Goal: Task Accomplishment & Management: Use online tool/utility

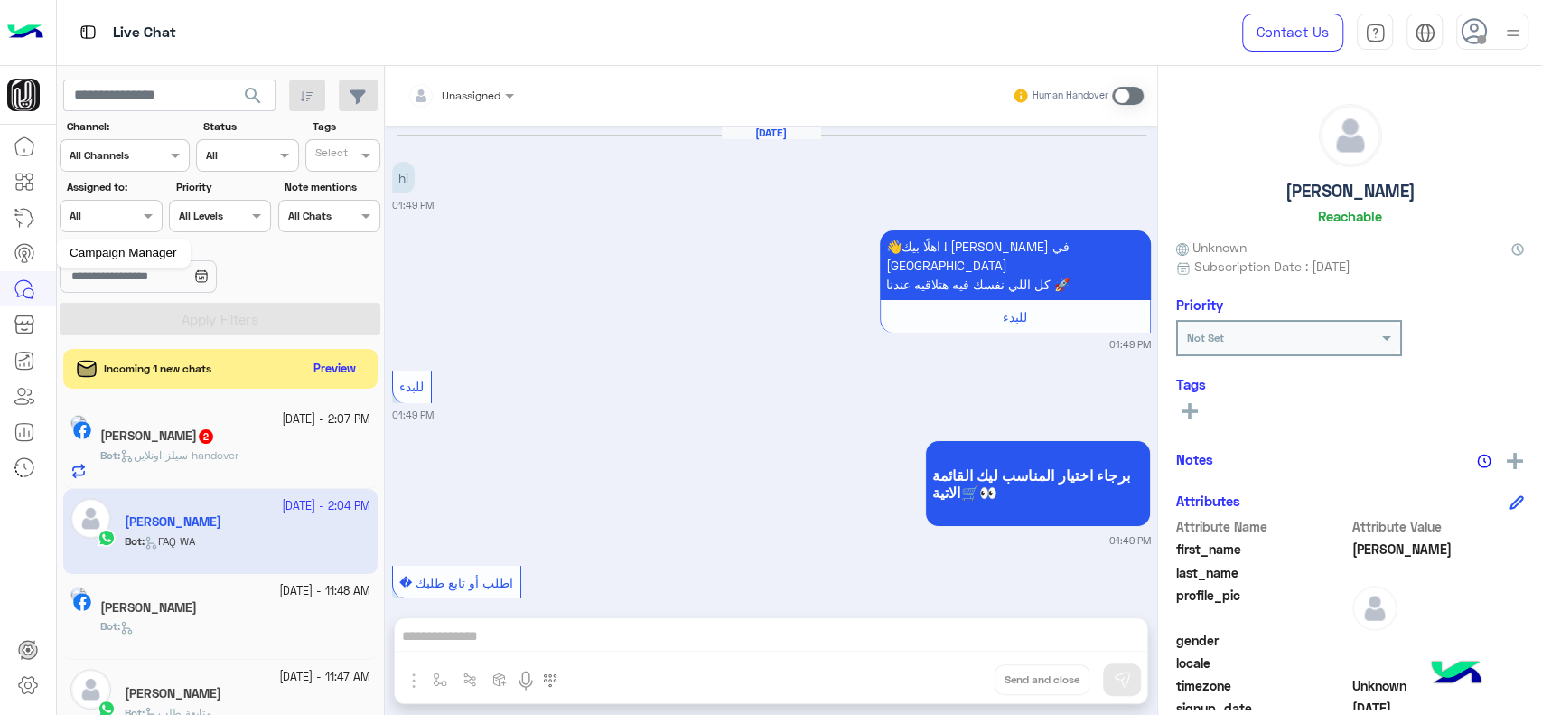
scroll to position [1503, 0]
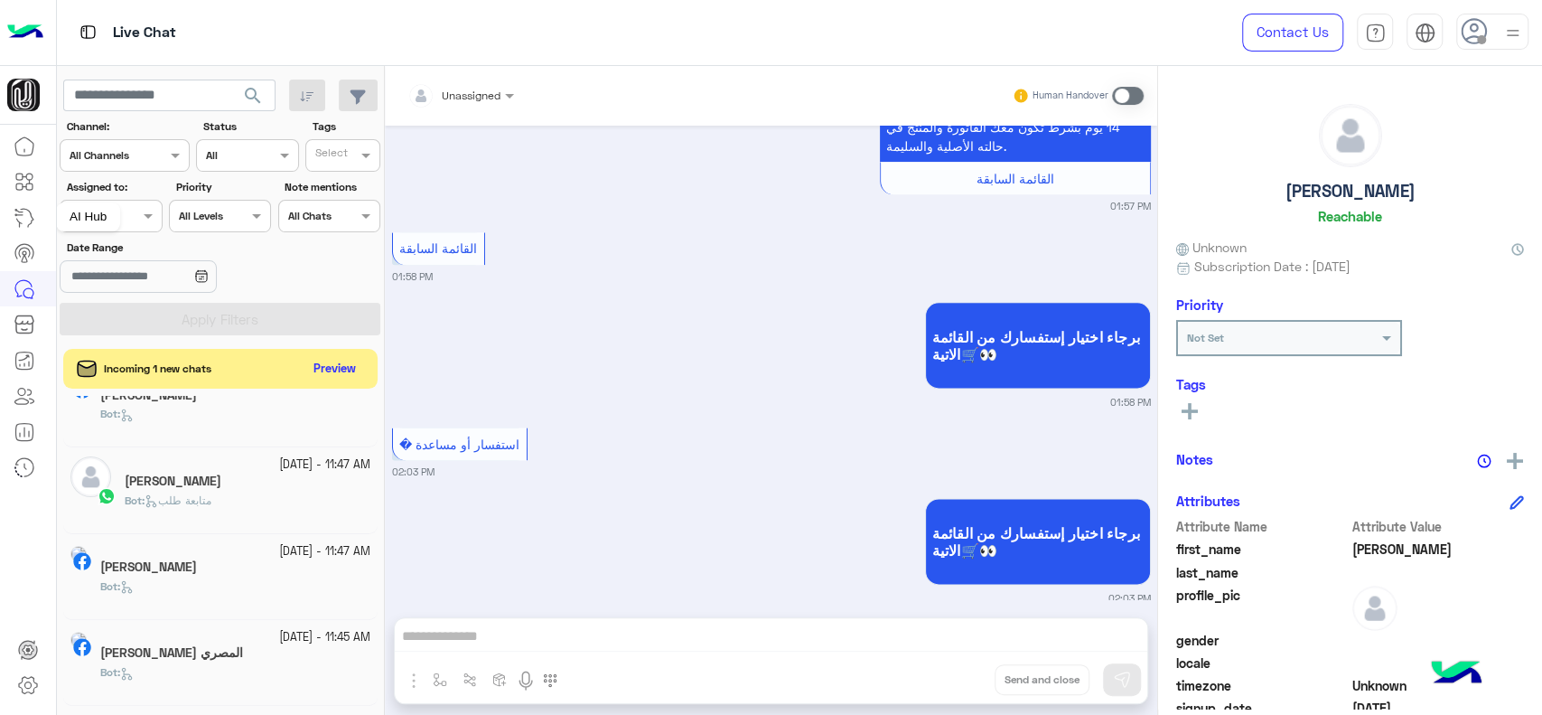
click at [33, 210] on icon at bounding box center [25, 218] width 22 height 22
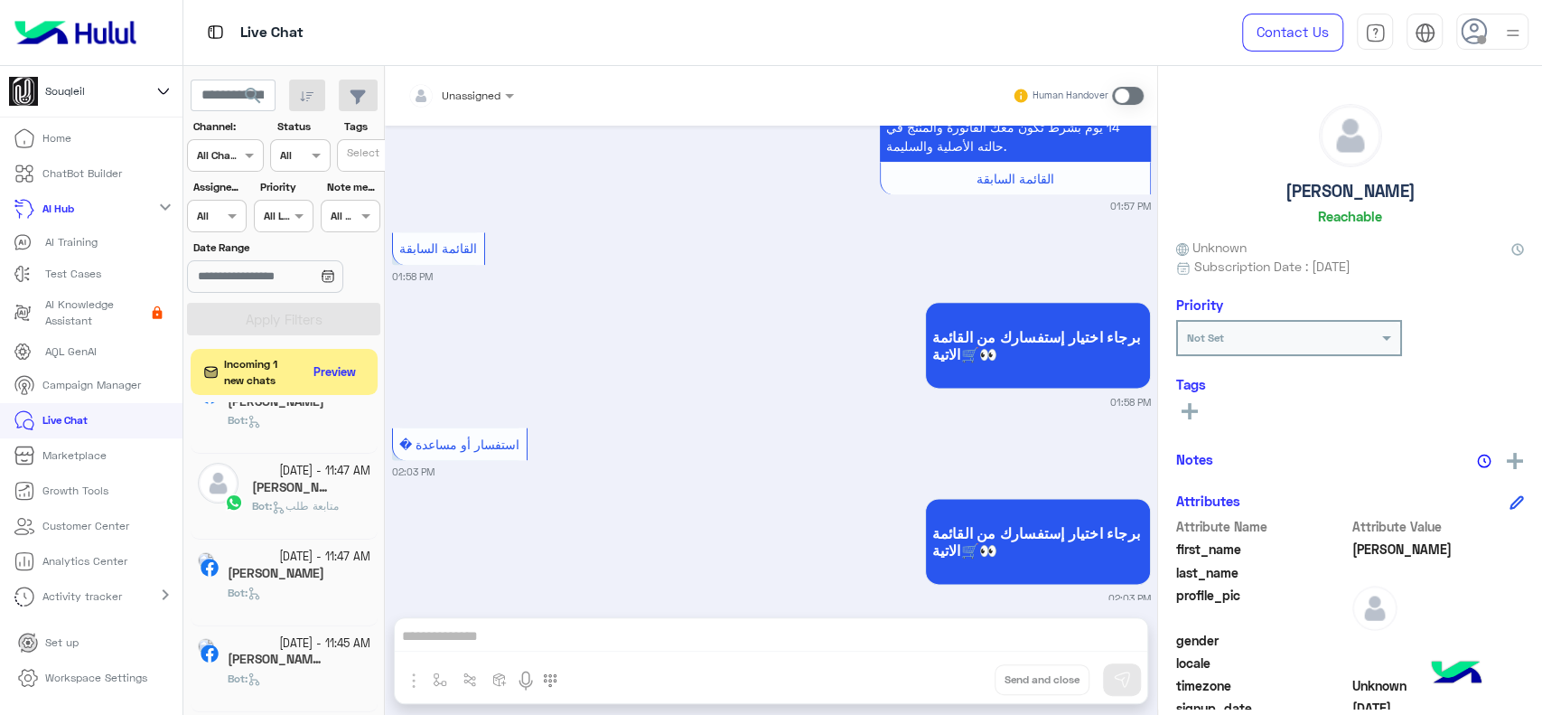
click at [70, 248] on p "AI Training" at bounding box center [71, 242] width 52 height 16
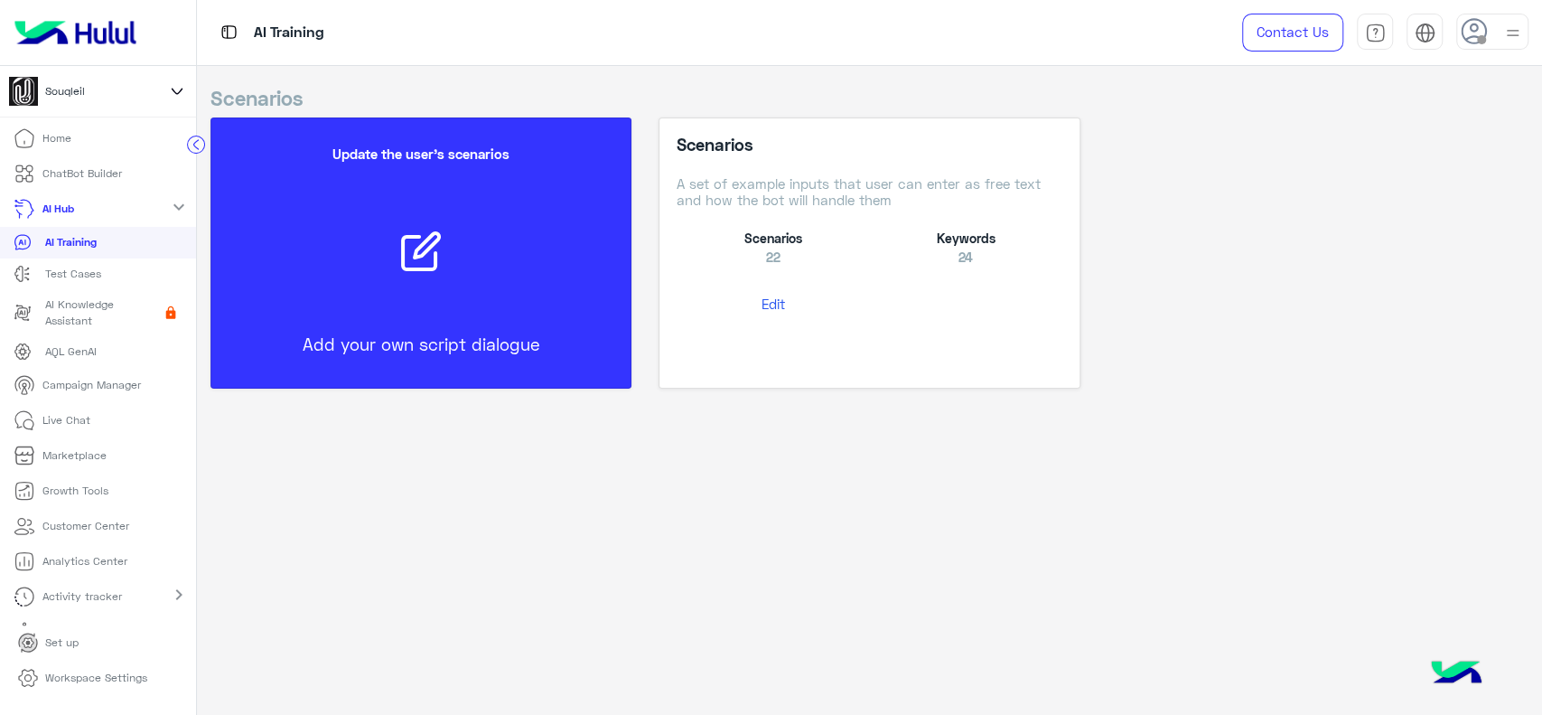
click at [771, 309] on button "Edit" at bounding box center [773, 303] width 192 height 33
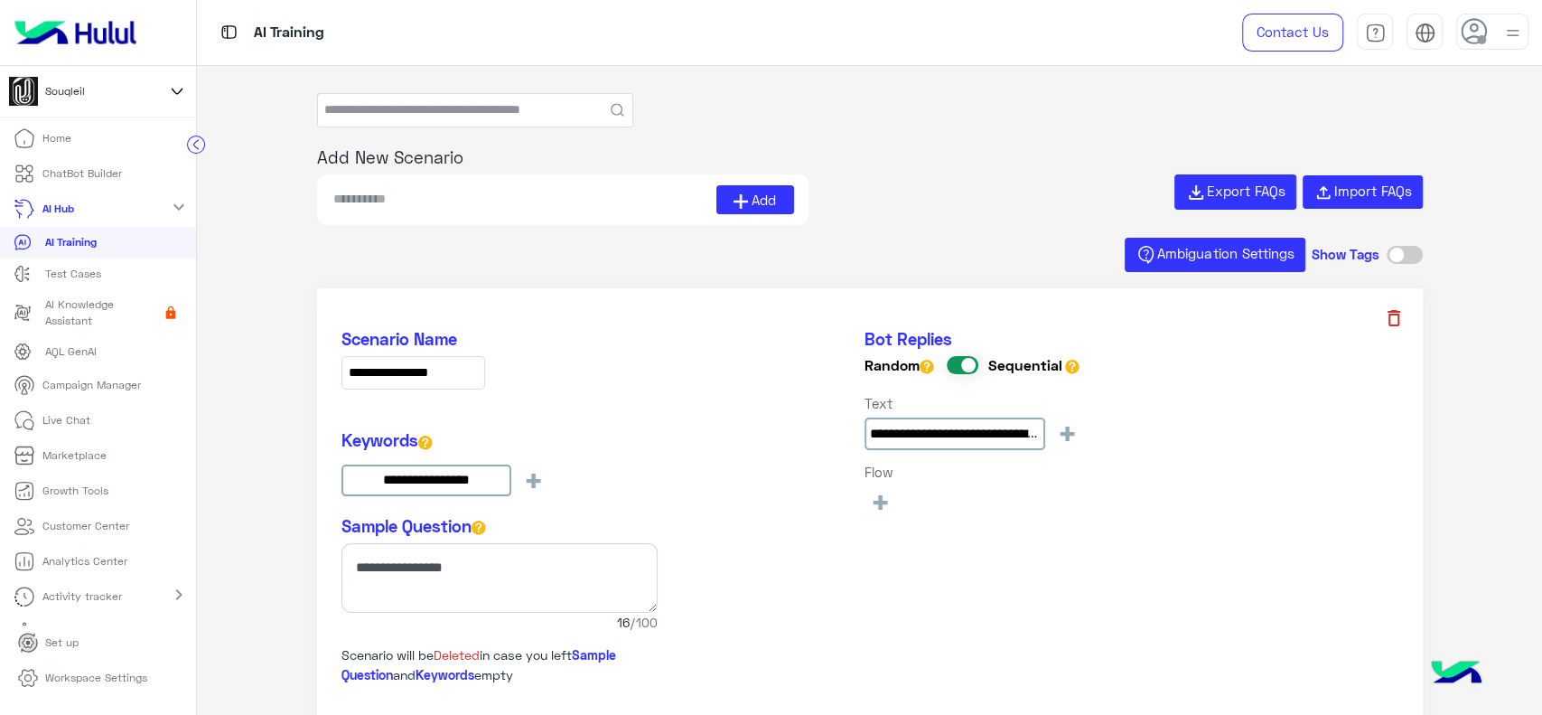
click at [1395, 319] on icon at bounding box center [1394, 318] width 13 height 16
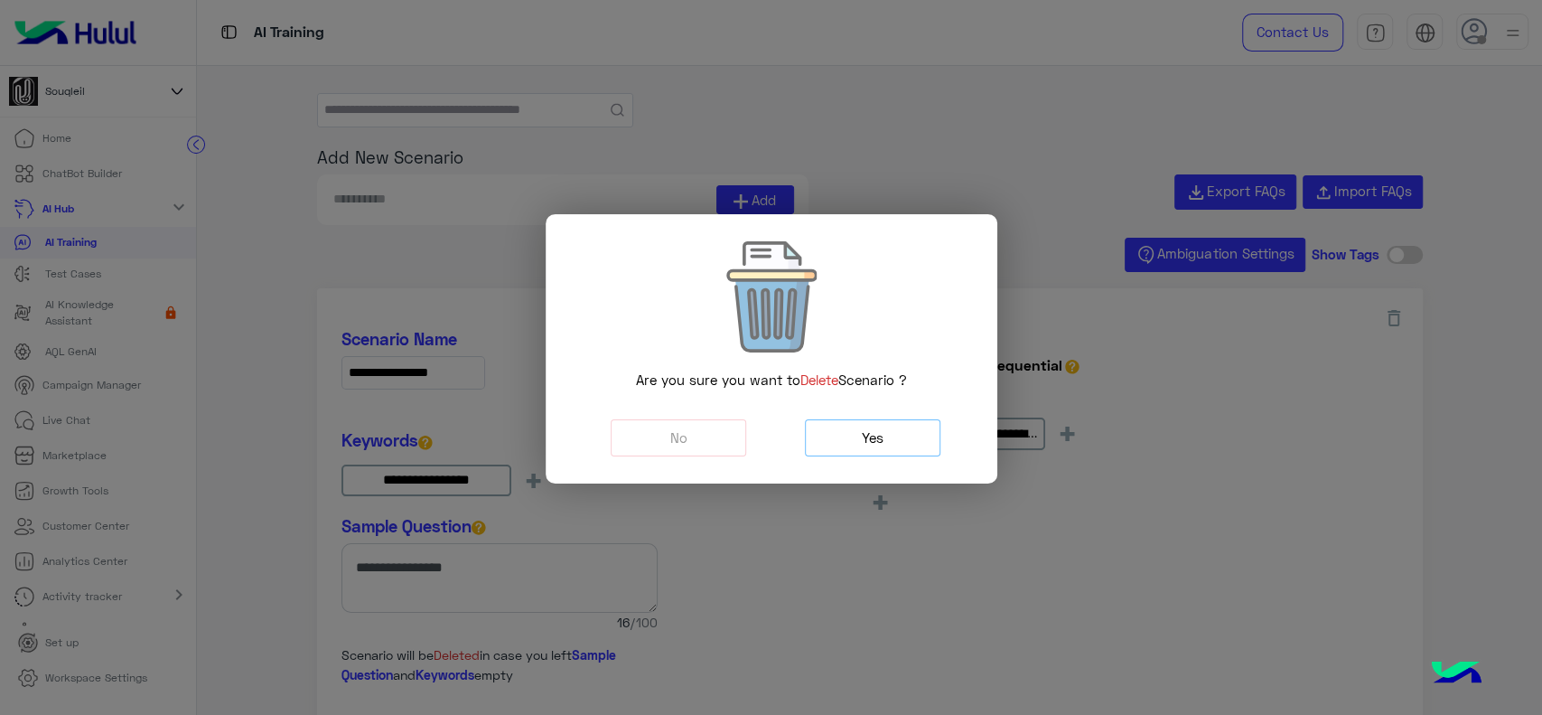
click at [852, 450] on button "Yes" at bounding box center [873, 437] width 136 height 37
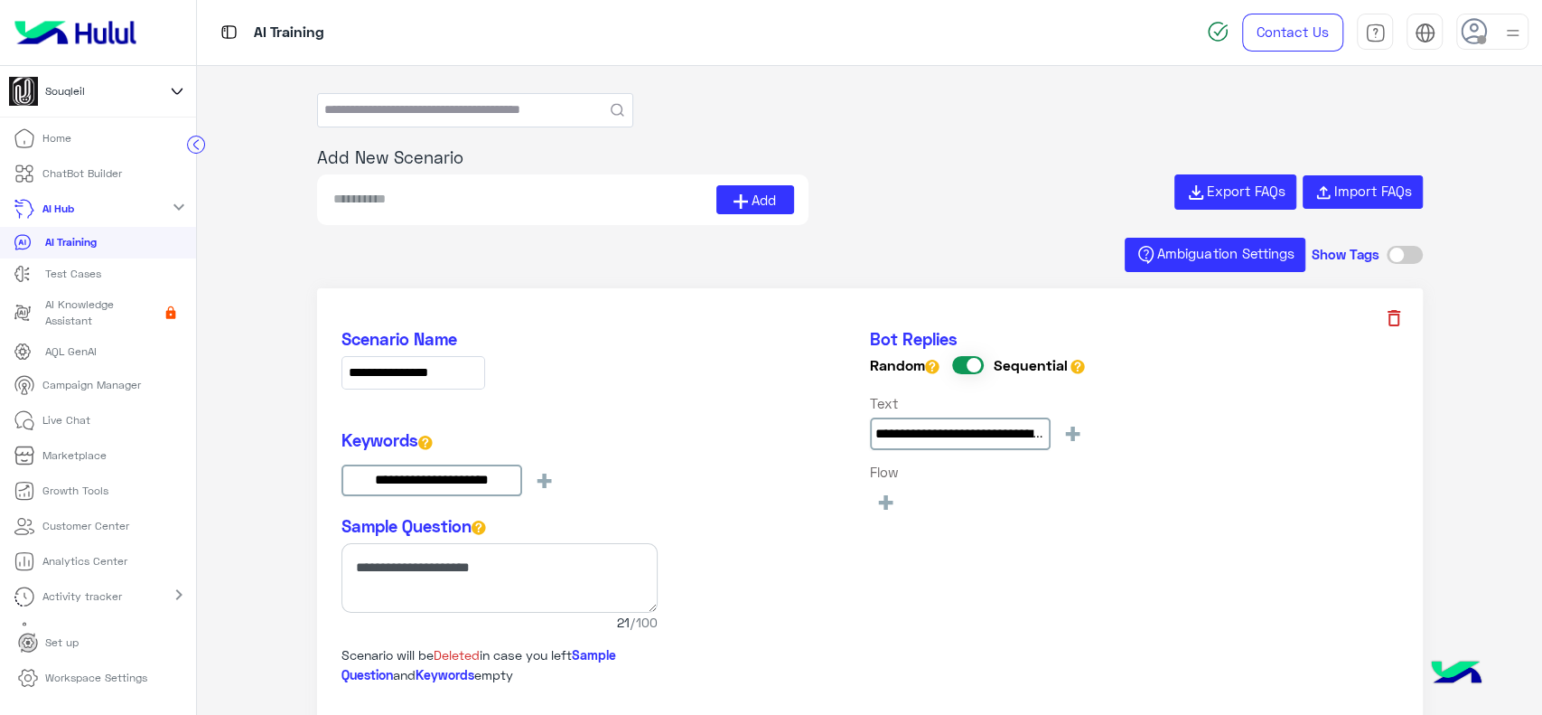
click at [1388, 314] on icon at bounding box center [1394, 318] width 22 height 22
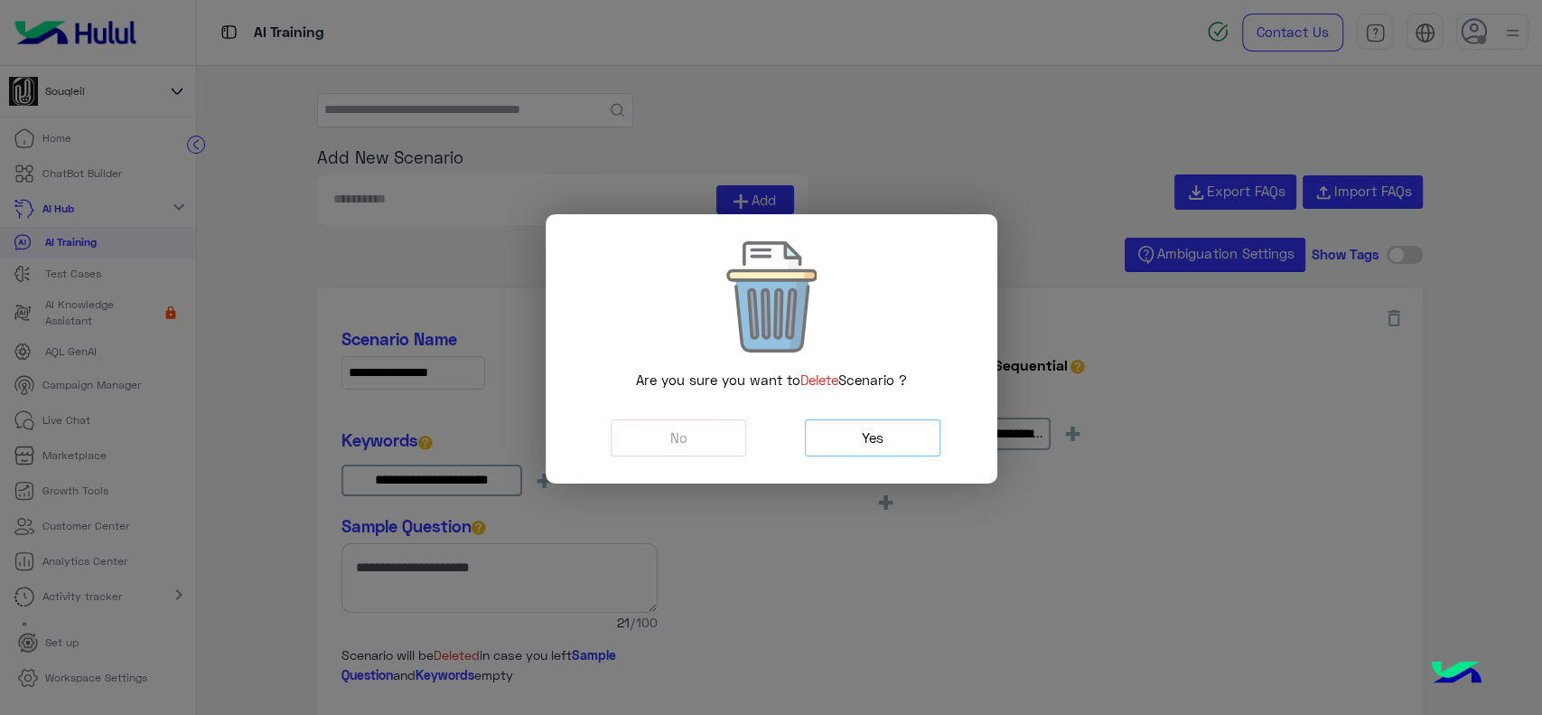
click at [842, 437] on button "Yes" at bounding box center [873, 437] width 136 height 37
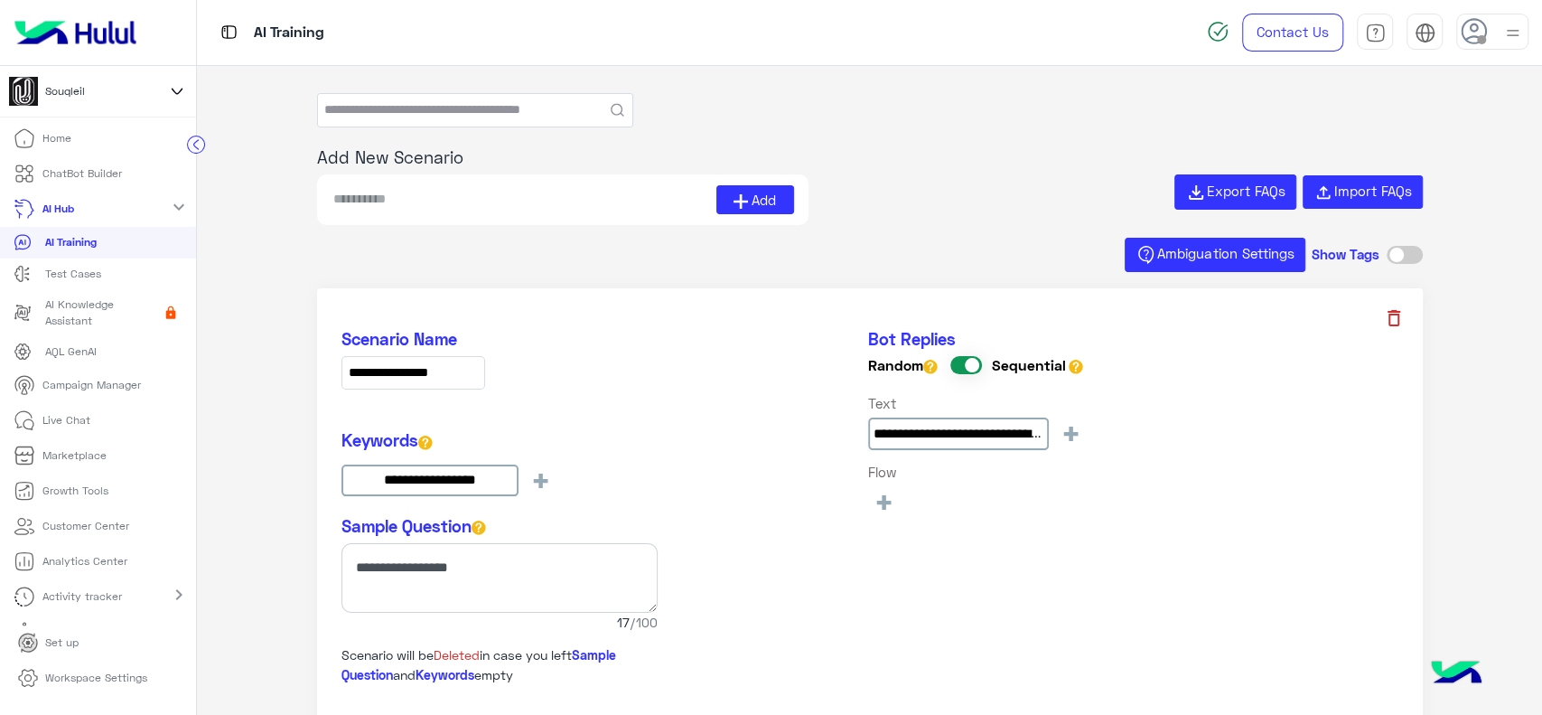
click at [1398, 316] on icon at bounding box center [1394, 318] width 22 height 22
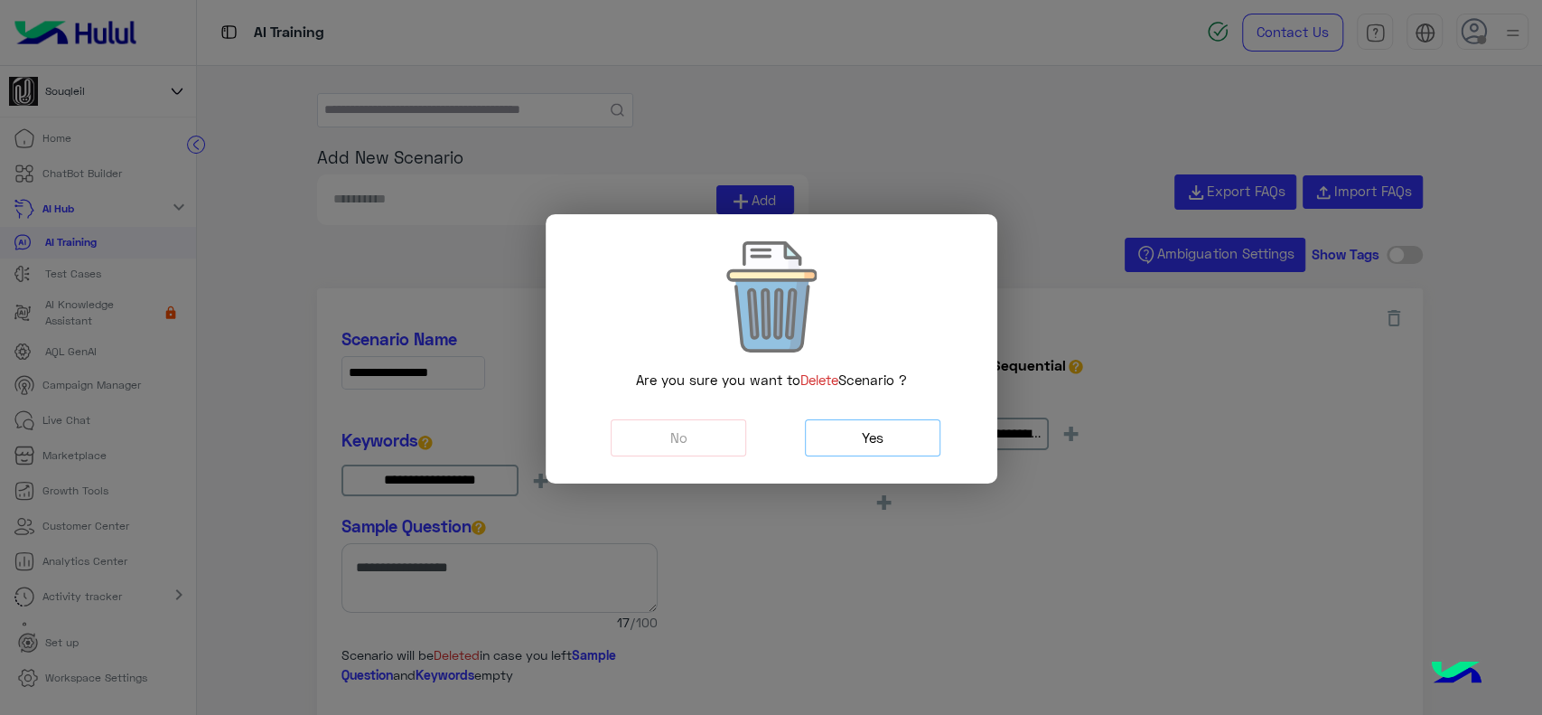
click at [887, 451] on button "Yes" at bounding box center [873, 437] width 136 height 37
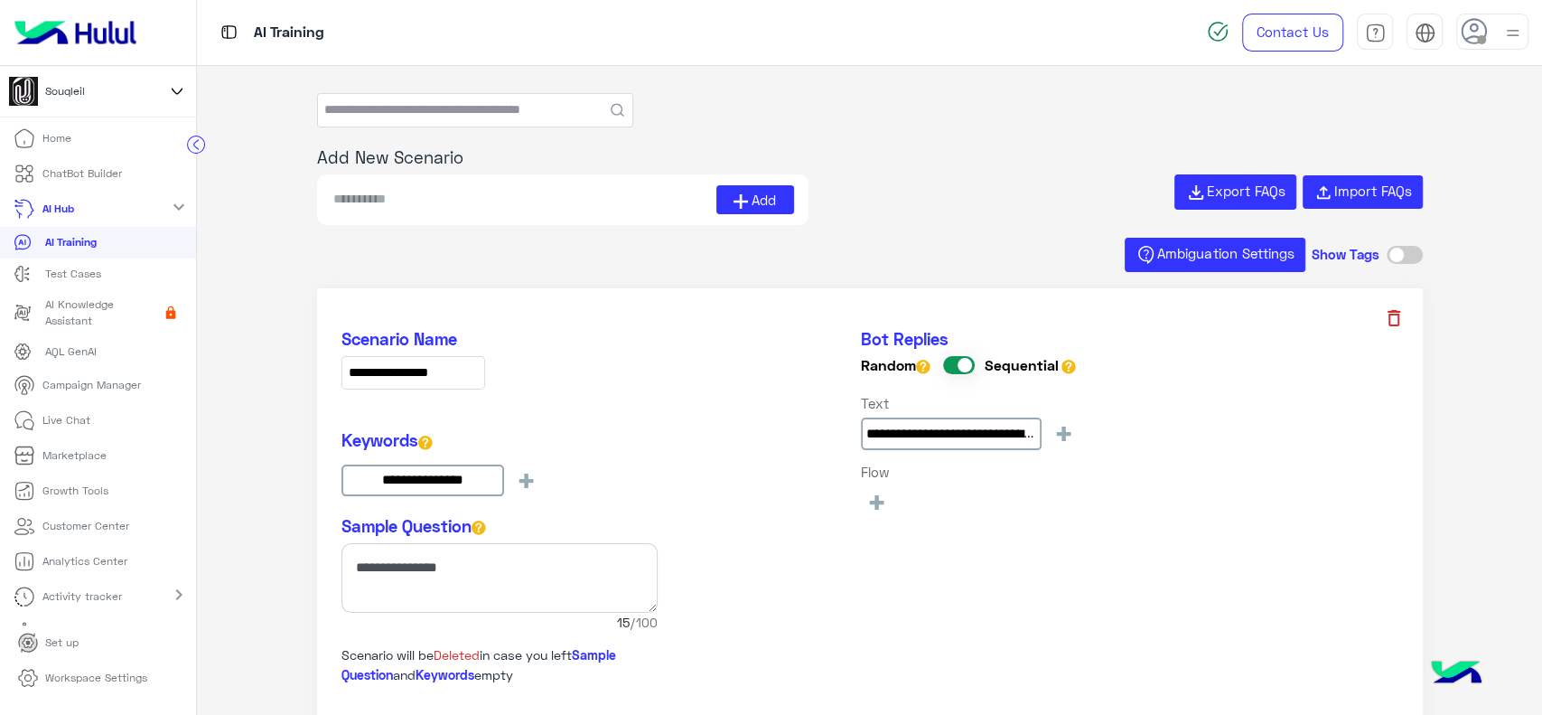
click at [1390, 323] on icon at bounding box center [1394, 318] width 13 height 16
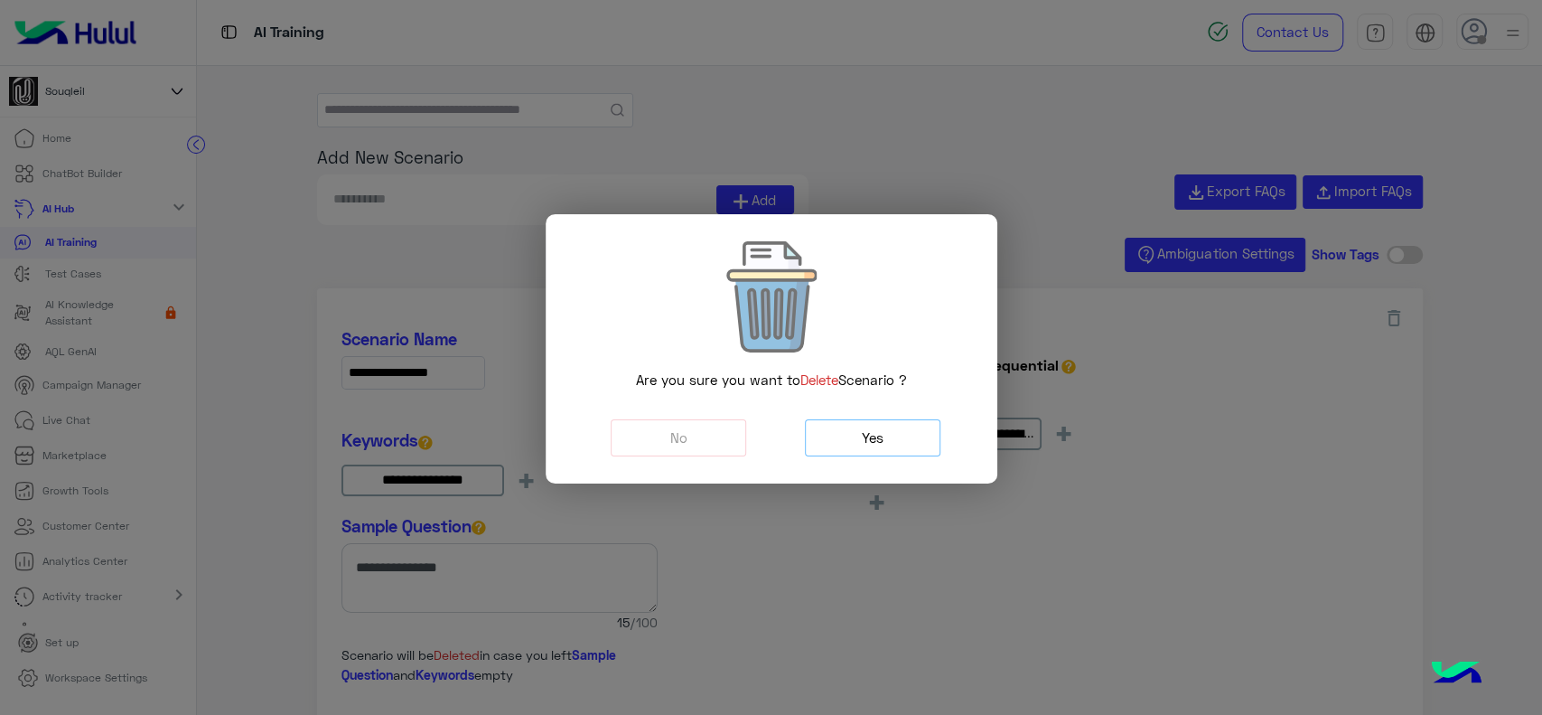
click at [882, 444] on span "Yes" at bounding box center [873, 437] width 22 height 16
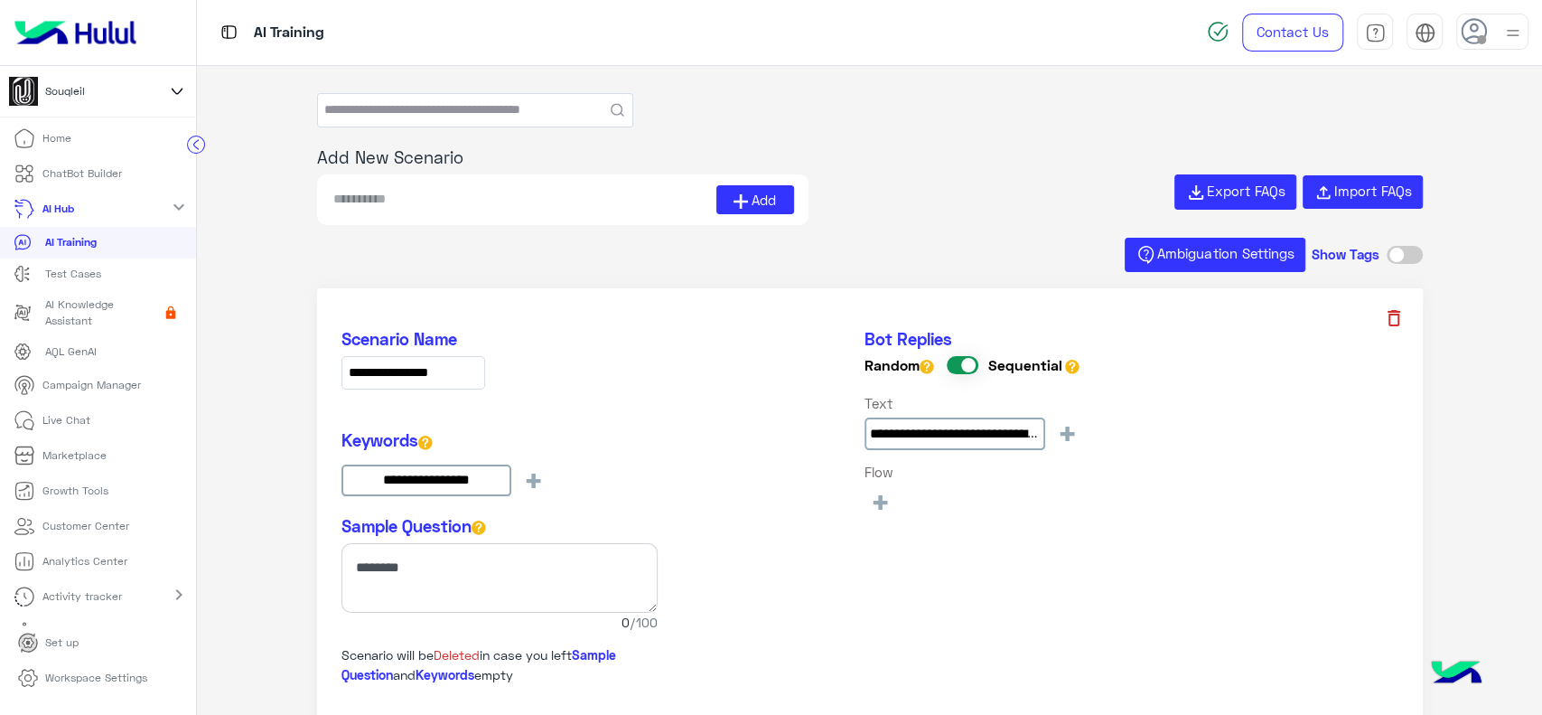
click at [1400, 317] on icon at bounding box center [1394, 318] width 22 height 22
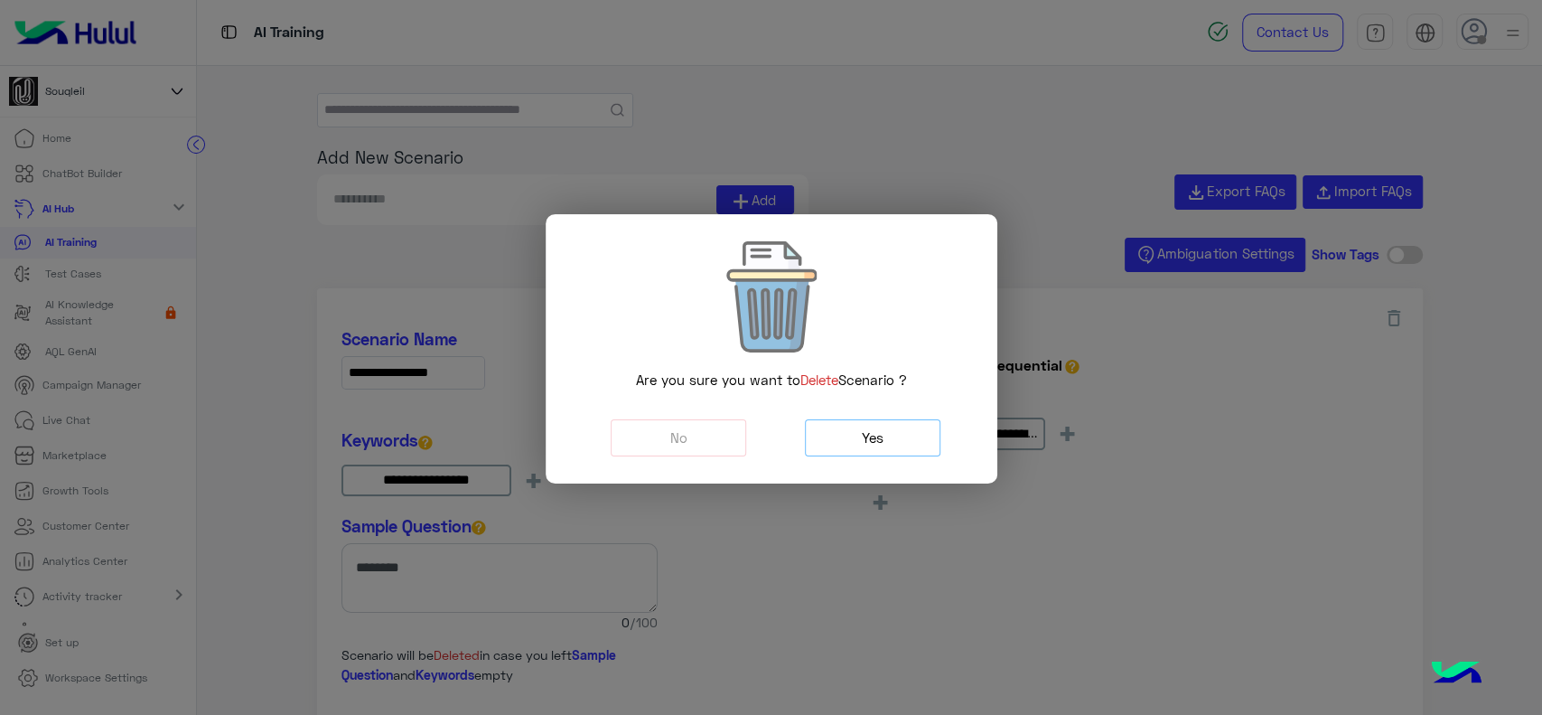
click at [889, 430] on button "Yes" at bounding box center [873, 437] width 136 height 37
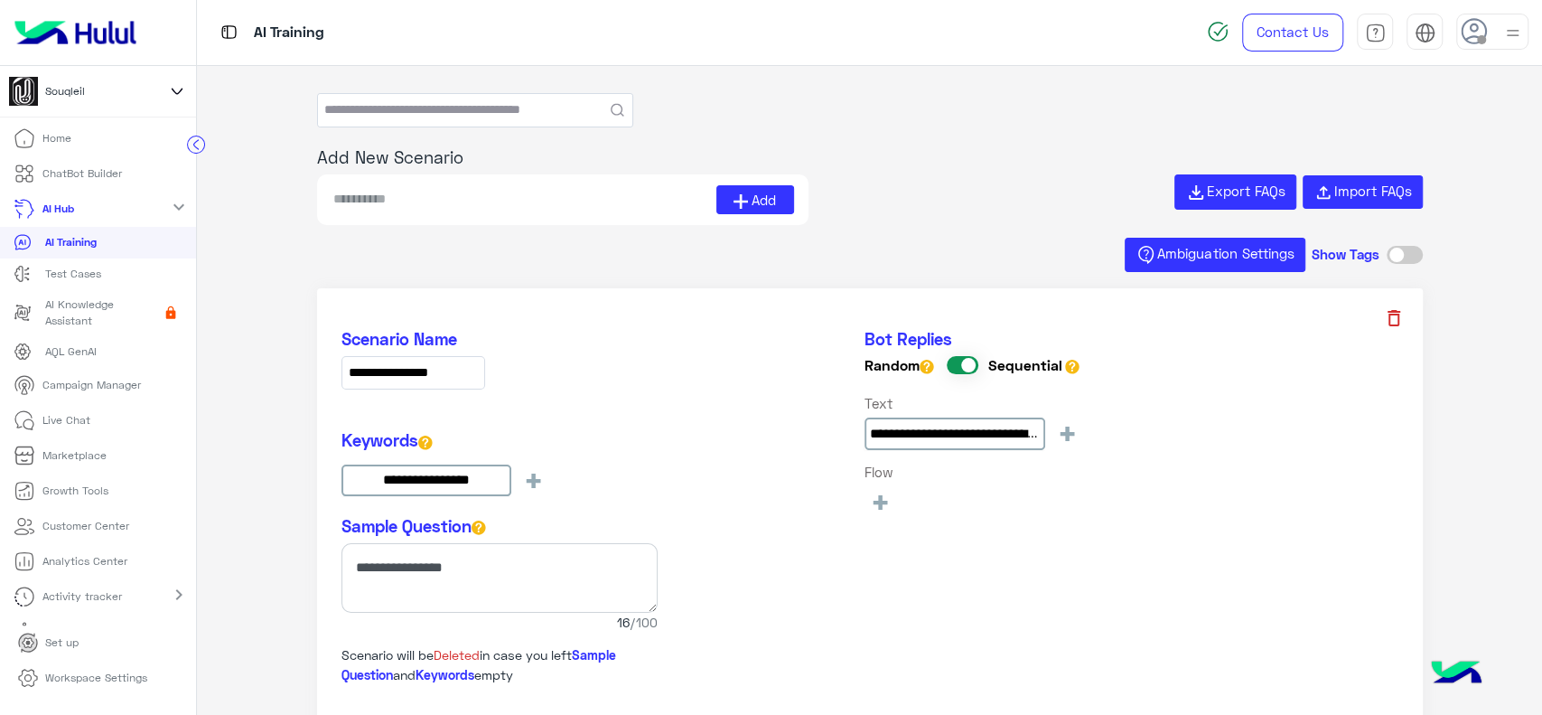
click at [1385, 307] on icon at bounding box center [1394, 318] width 22 height 22
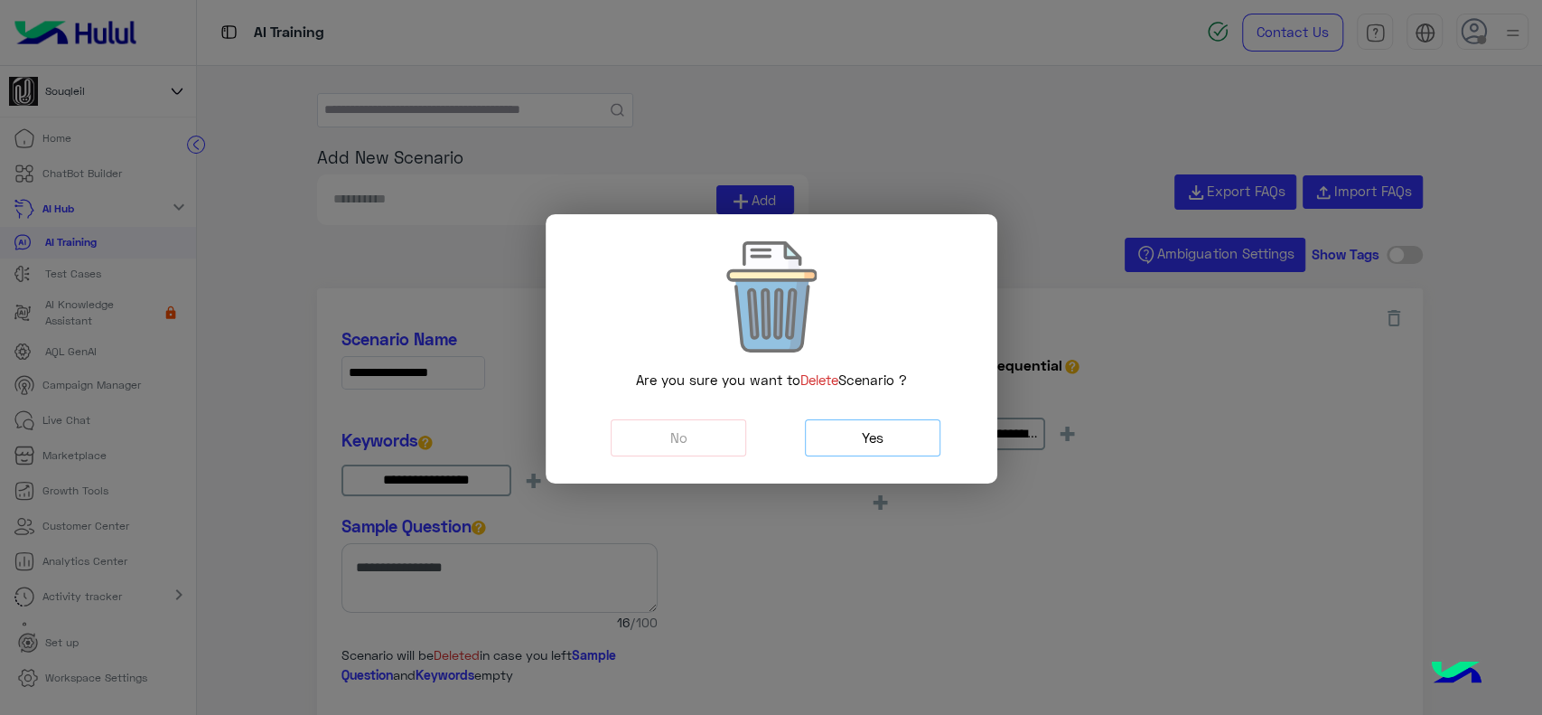
click at [856, 437] on button "Yes" at bounding box center [873, 437] width 136 height 37
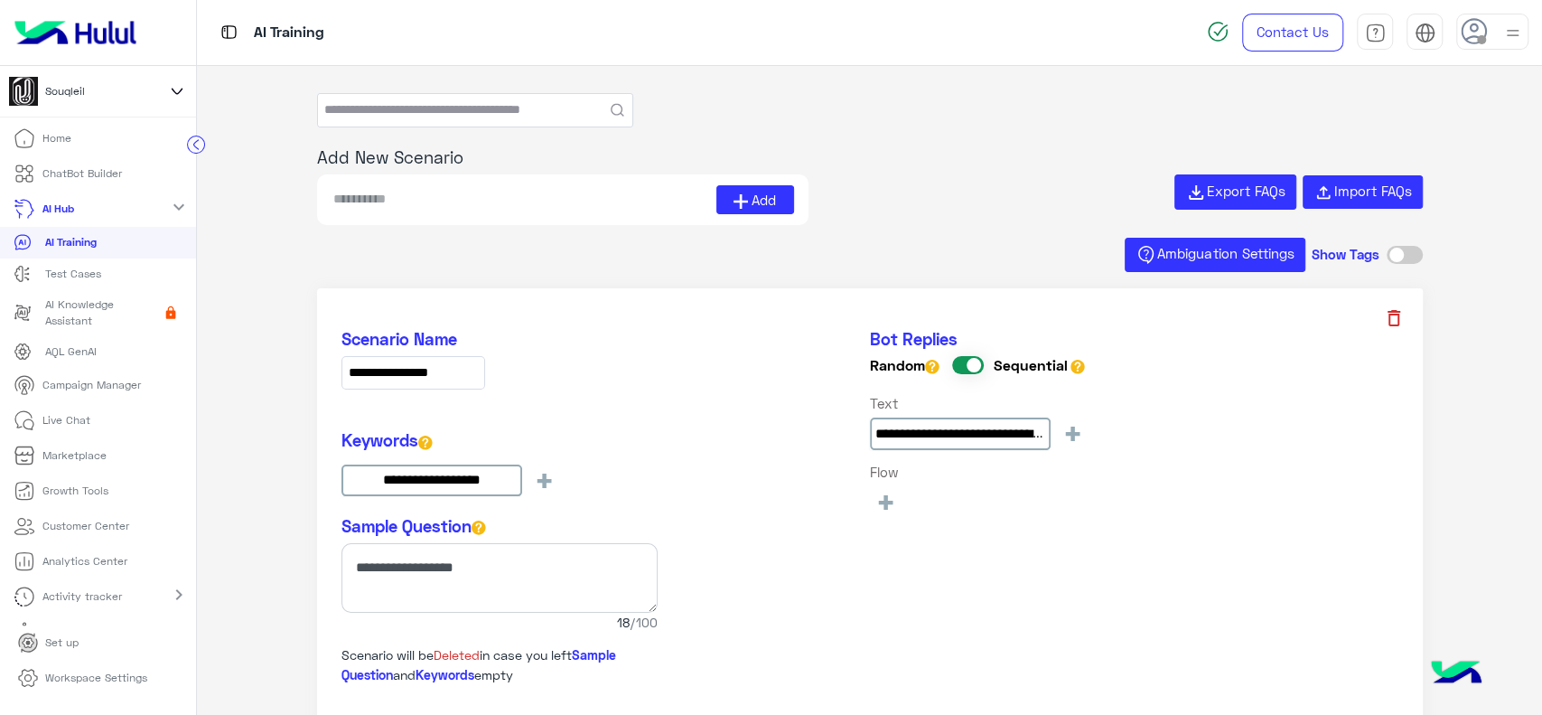
click at [1388, 313] on icon at bounding box center [1394, 318] width 13 height 16
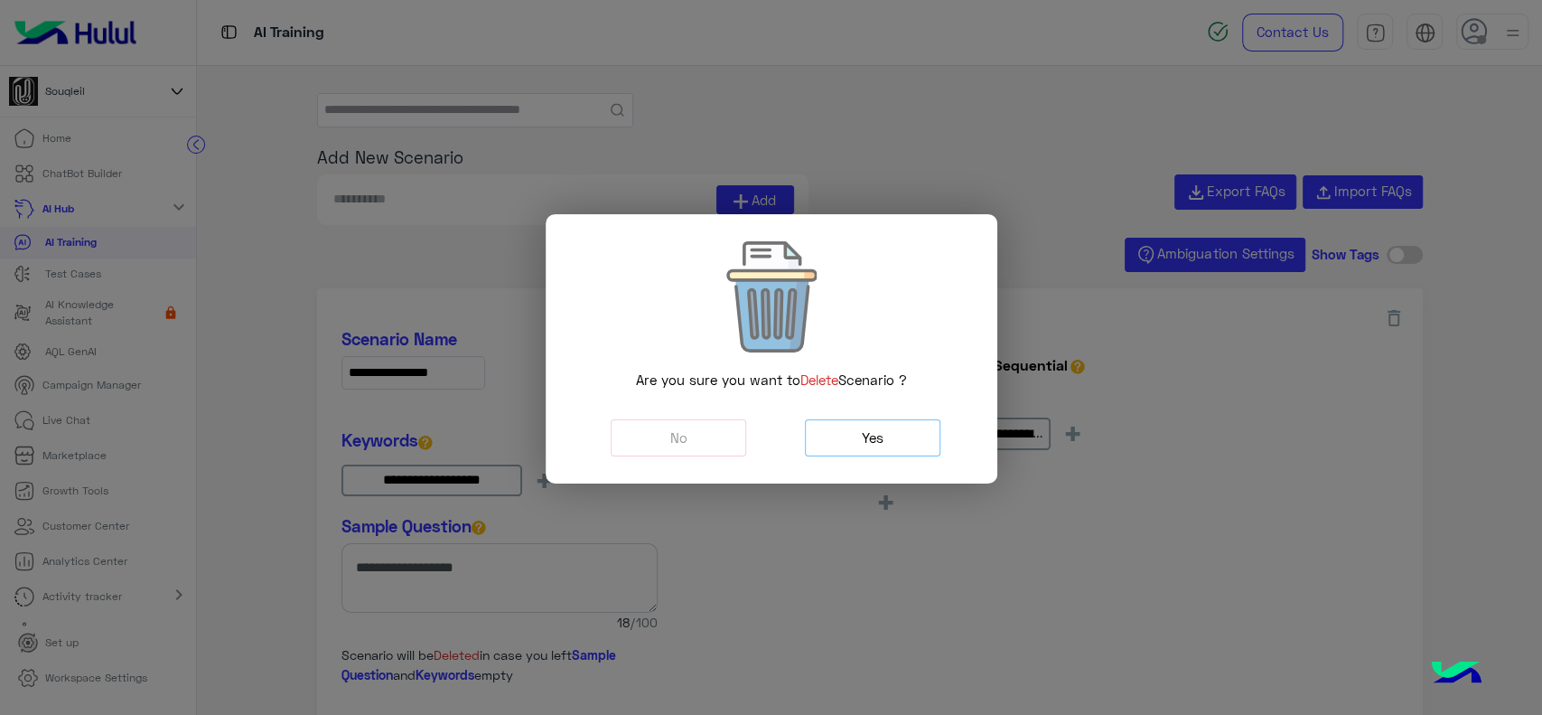
click at [862, 431] on span "Yes" at bounding box center [873, 437] width 22 height 16
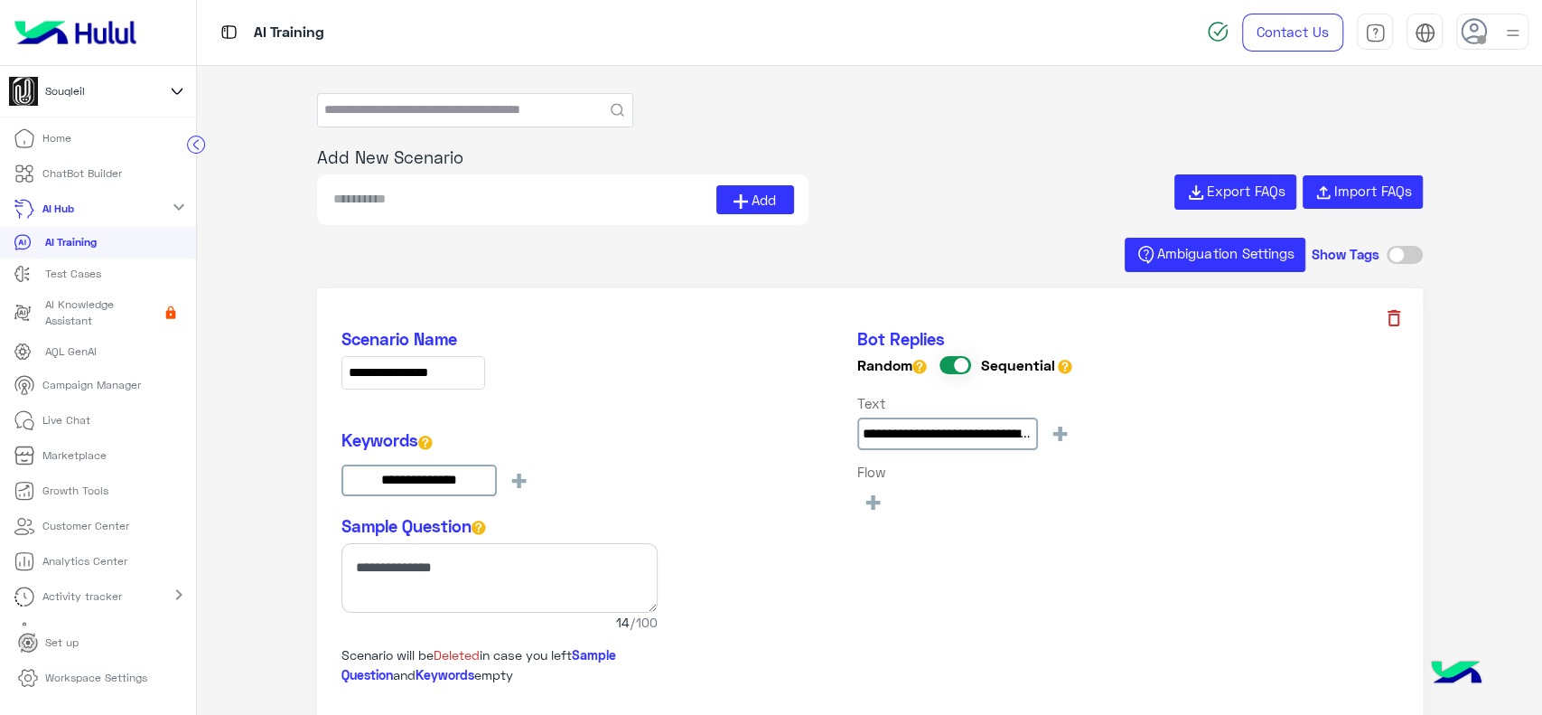
click at [1391, 322] on icon at bounding box center [1394, 318] width 22 height 22
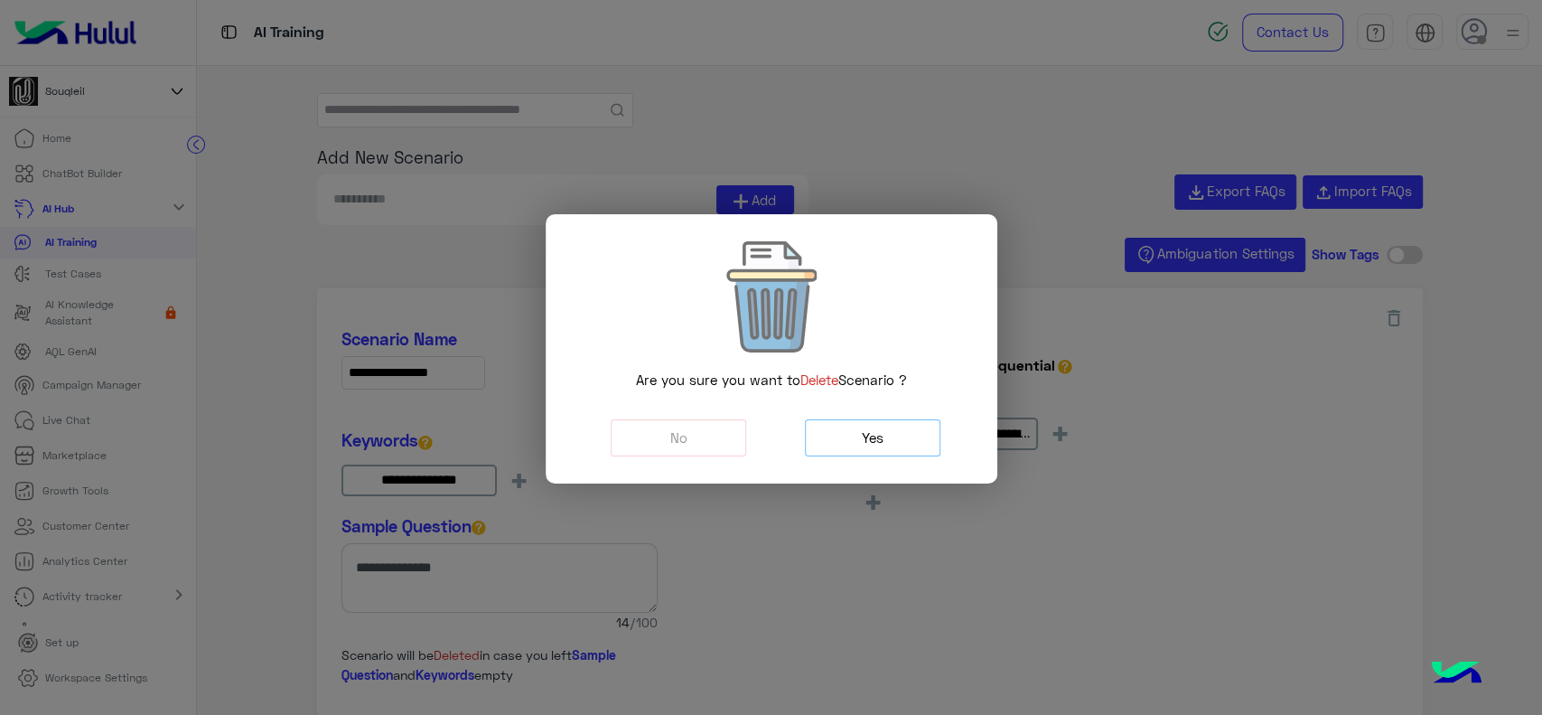
click at [894, 435] on button "Yes" at bounding box center [873, 437] width 136 height 37
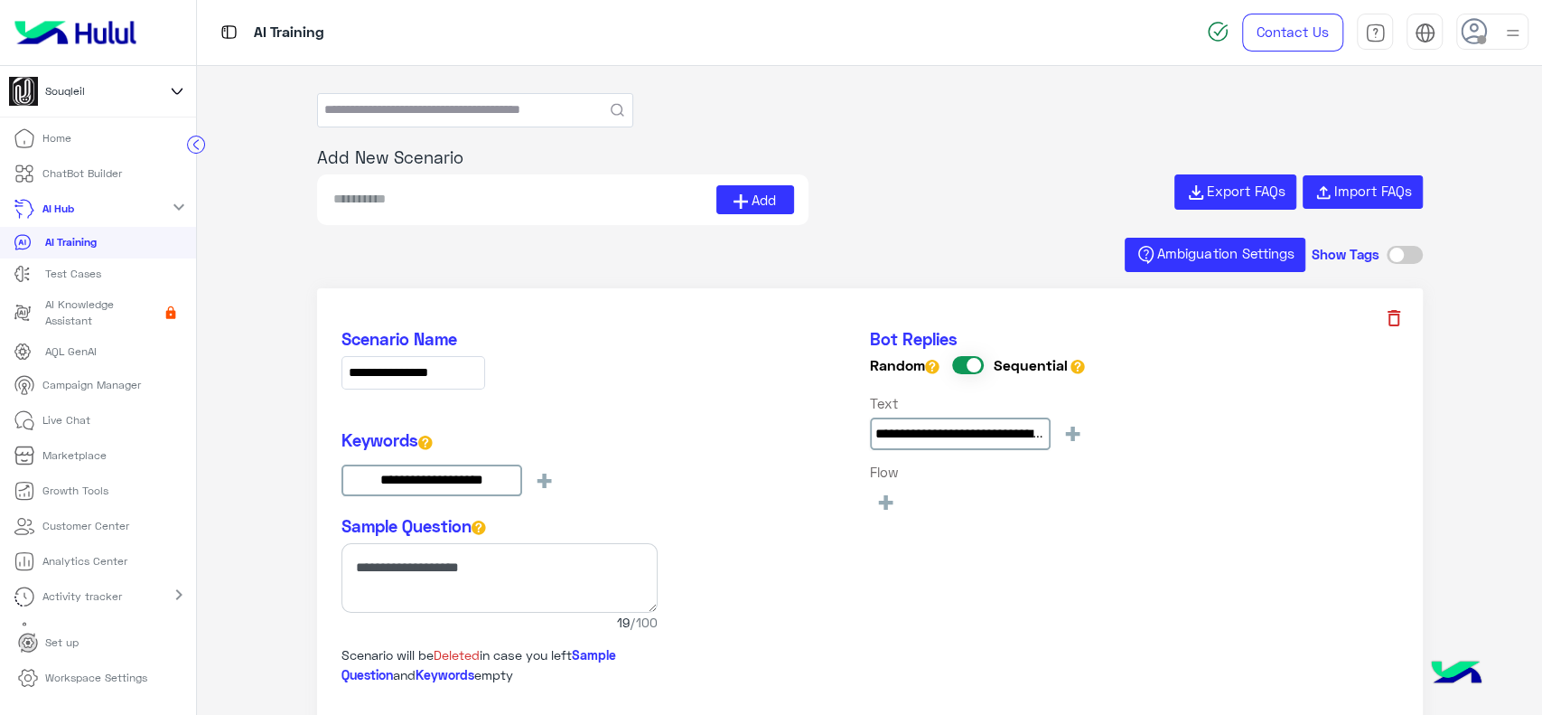
click at [1394, 323] on icon at bounding box center [1394, 318] width 22 height 22
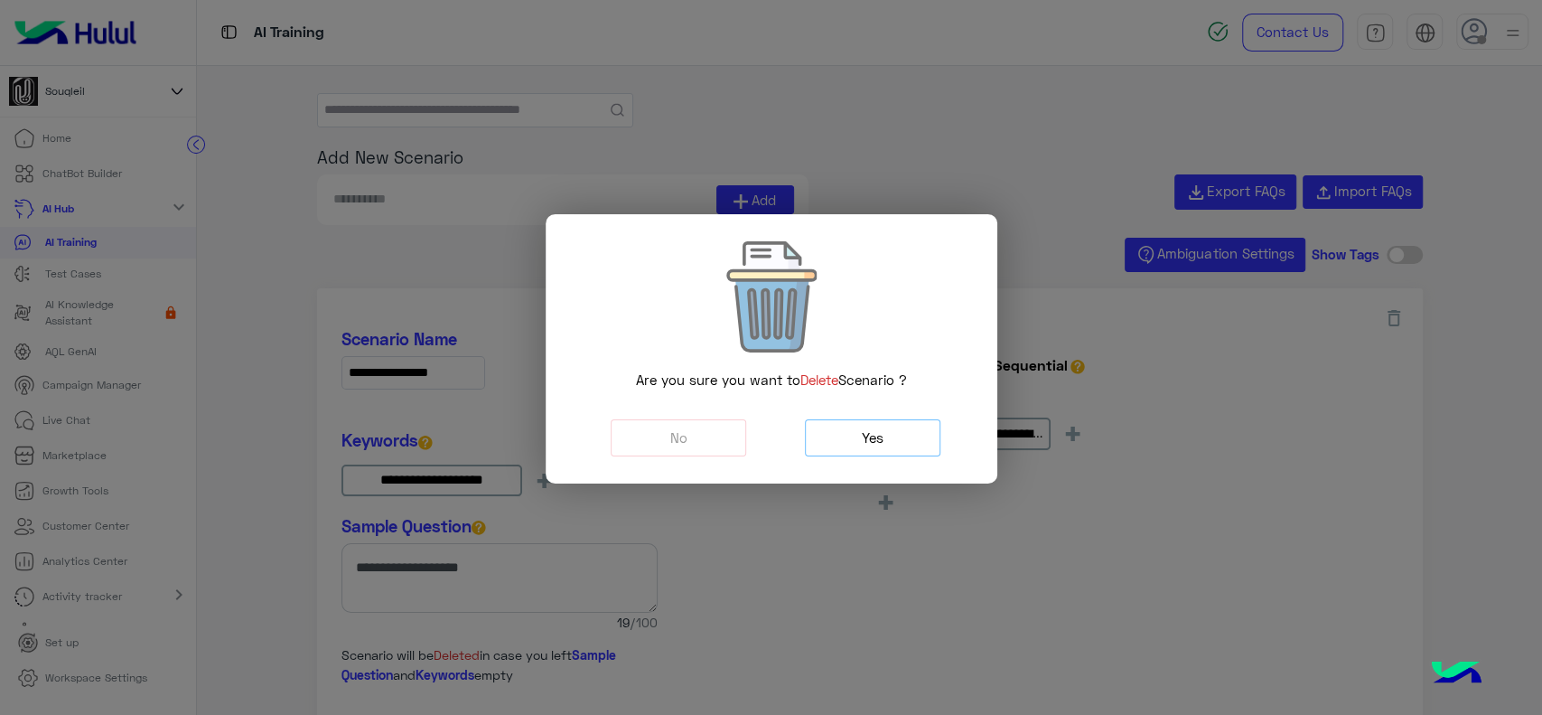
click at [922, 441] on button "Yes" at bounding box center [873, 437] width 136 height 37
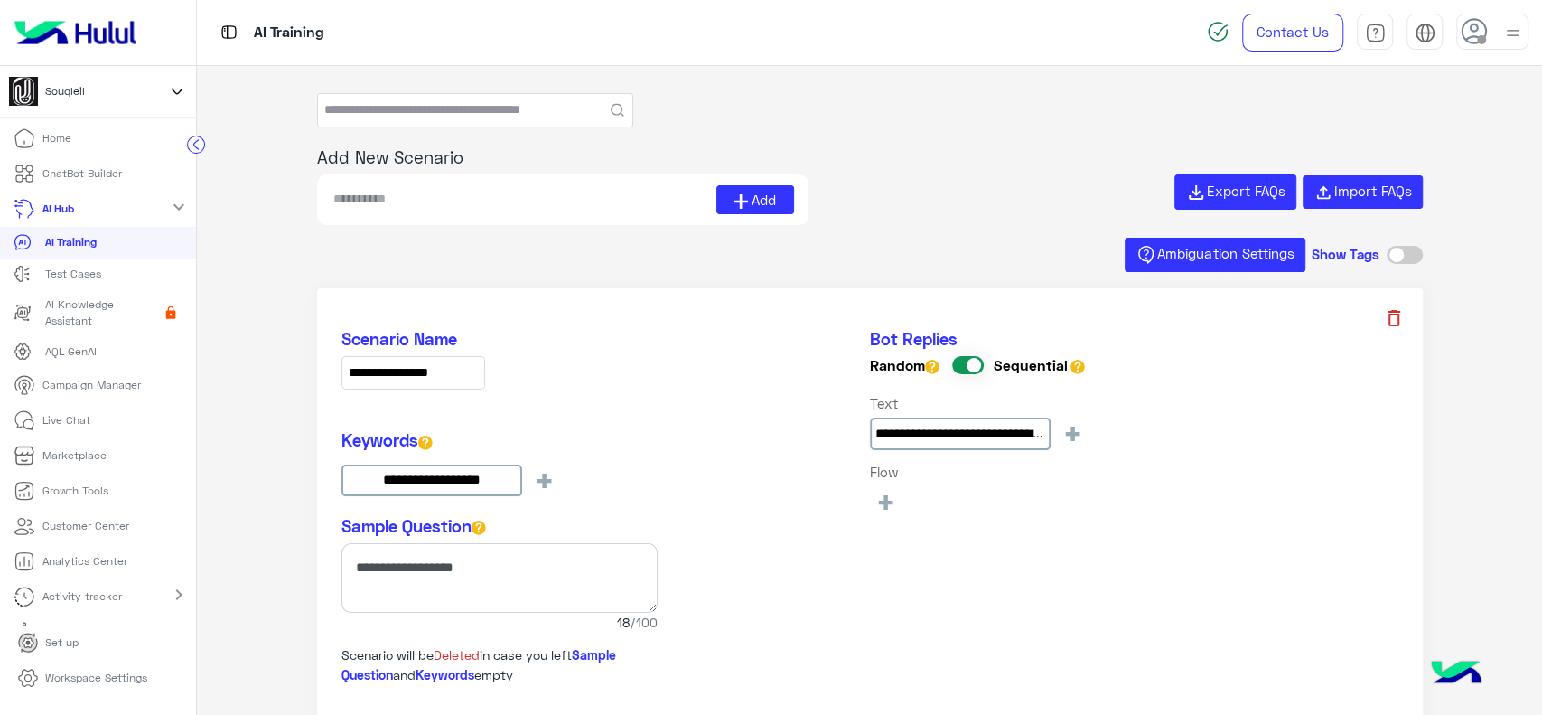
click at [1390, 308] on icon at bounding box center [1394, 318] width 22 height 22
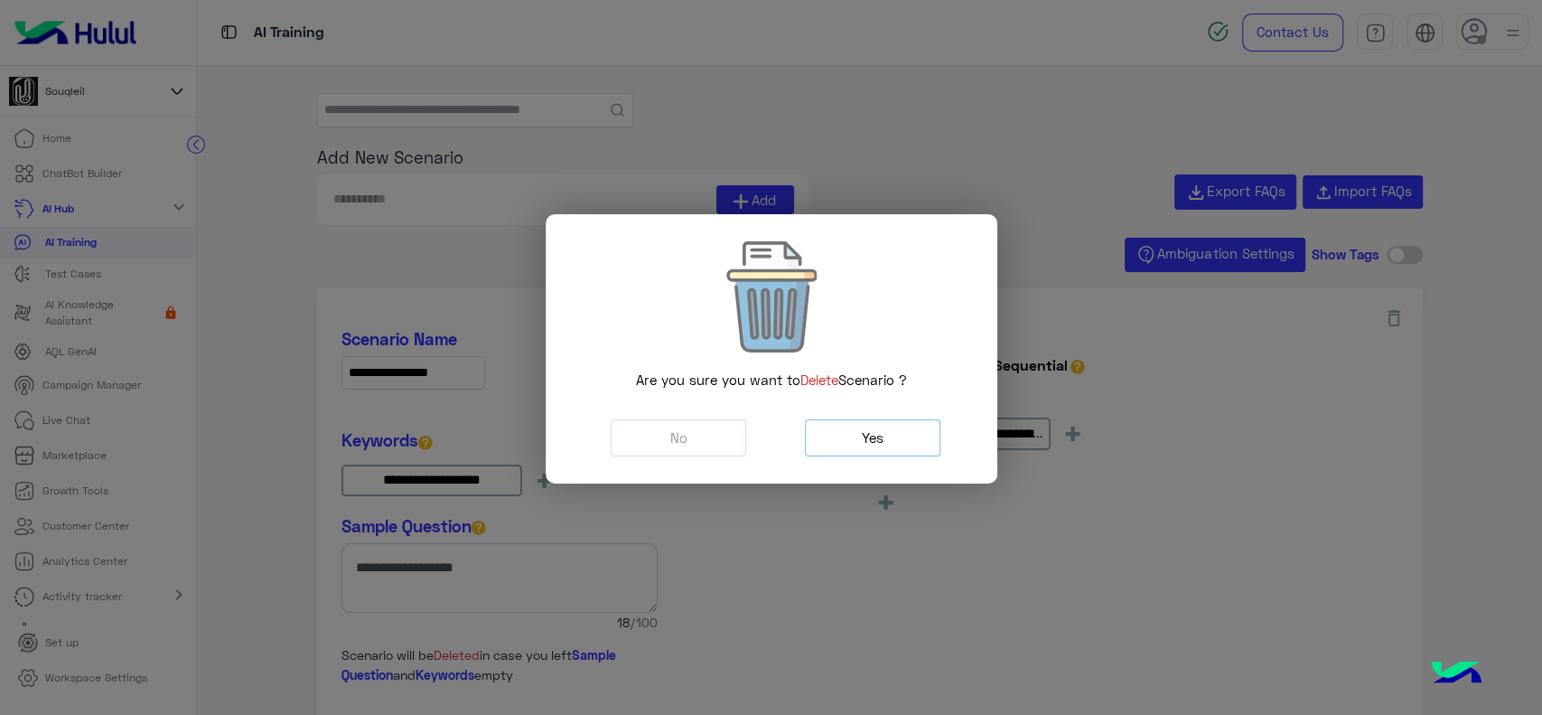
click at [912, 432] on button "Yes" at bounding box center [873, 437] width 136 height 37
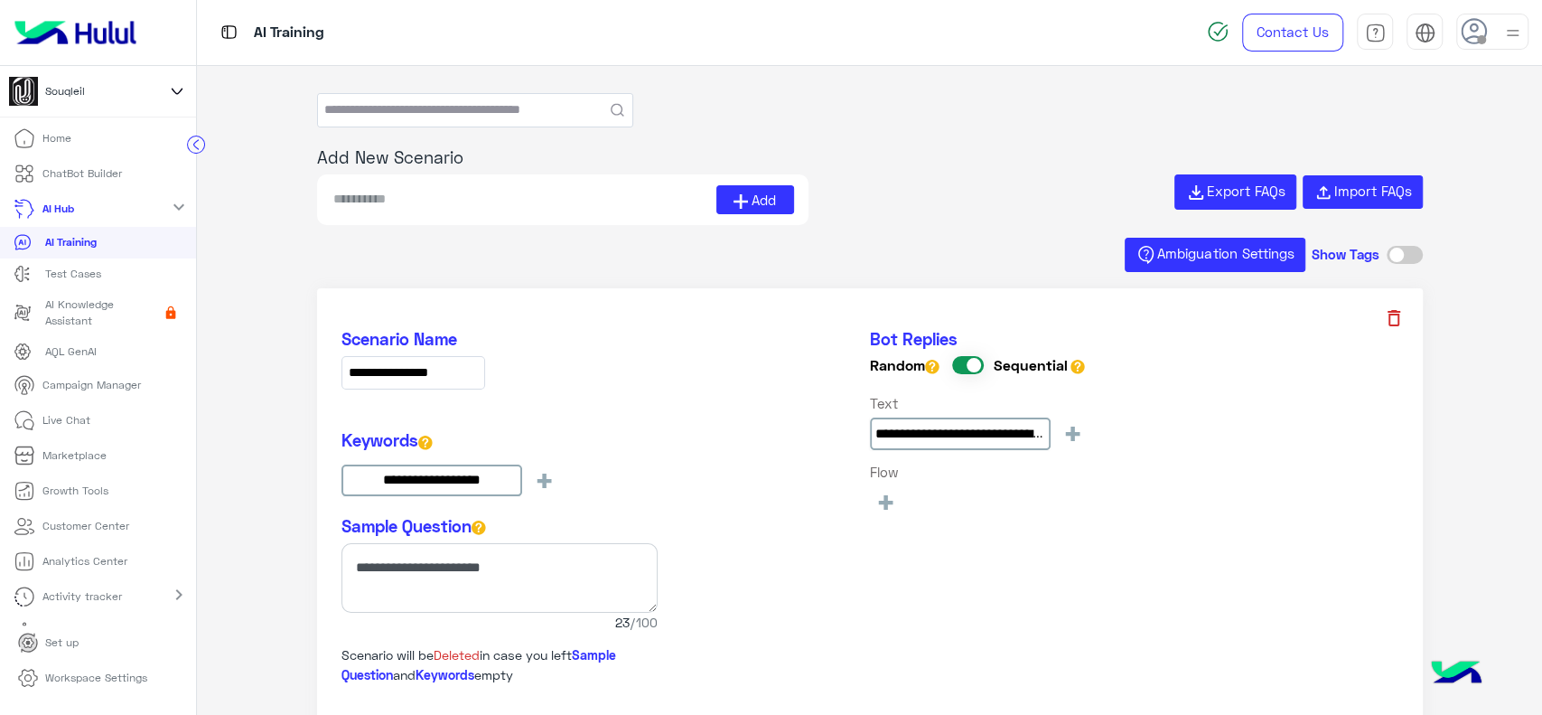
click at [1393, 321] on icon at bounding box center [1394, 318] width 22 height 22
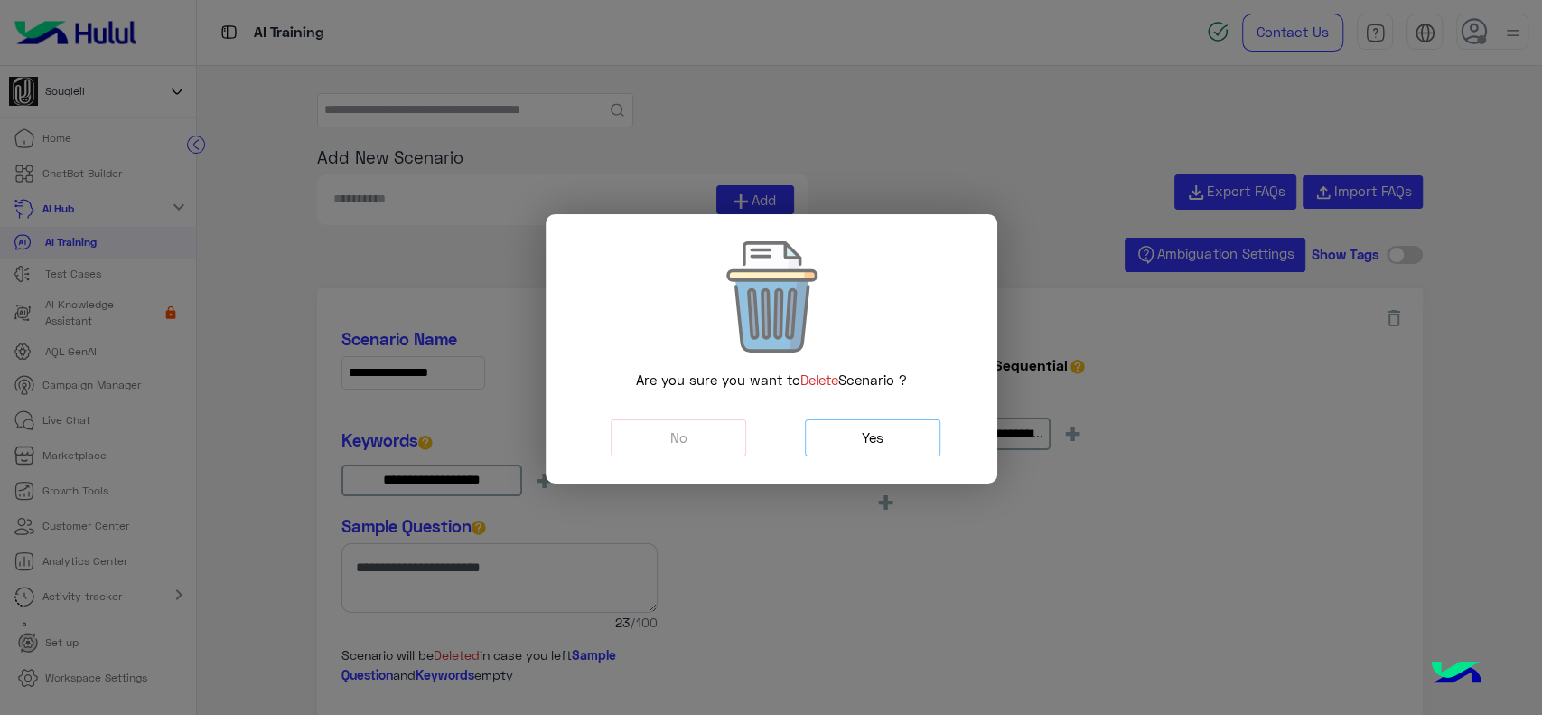
click at [850, 450] on button "Yes" at bounding box center [873, 437] width 136 height 37
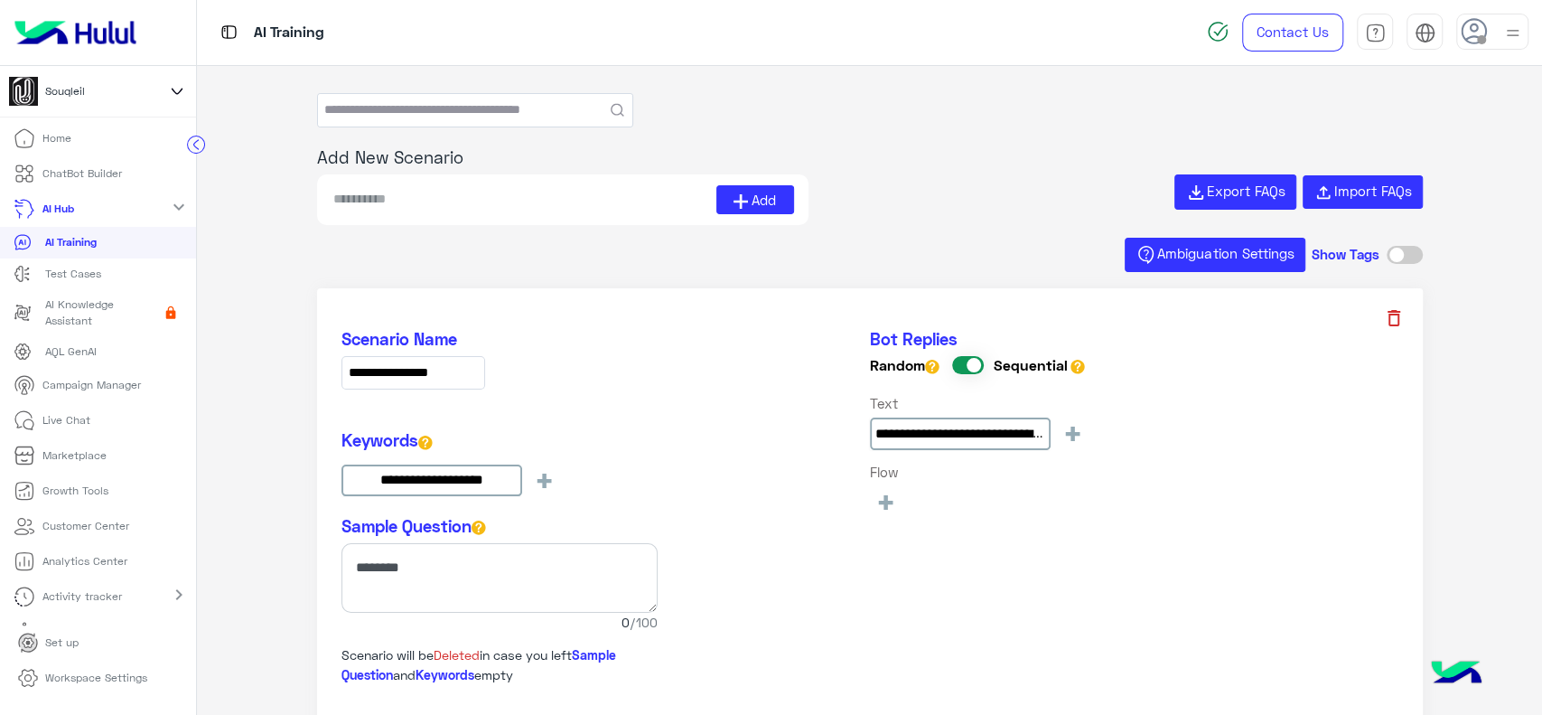
click at [1398, 320] on icon at bounding box center [1394, 318] width 22 height 22
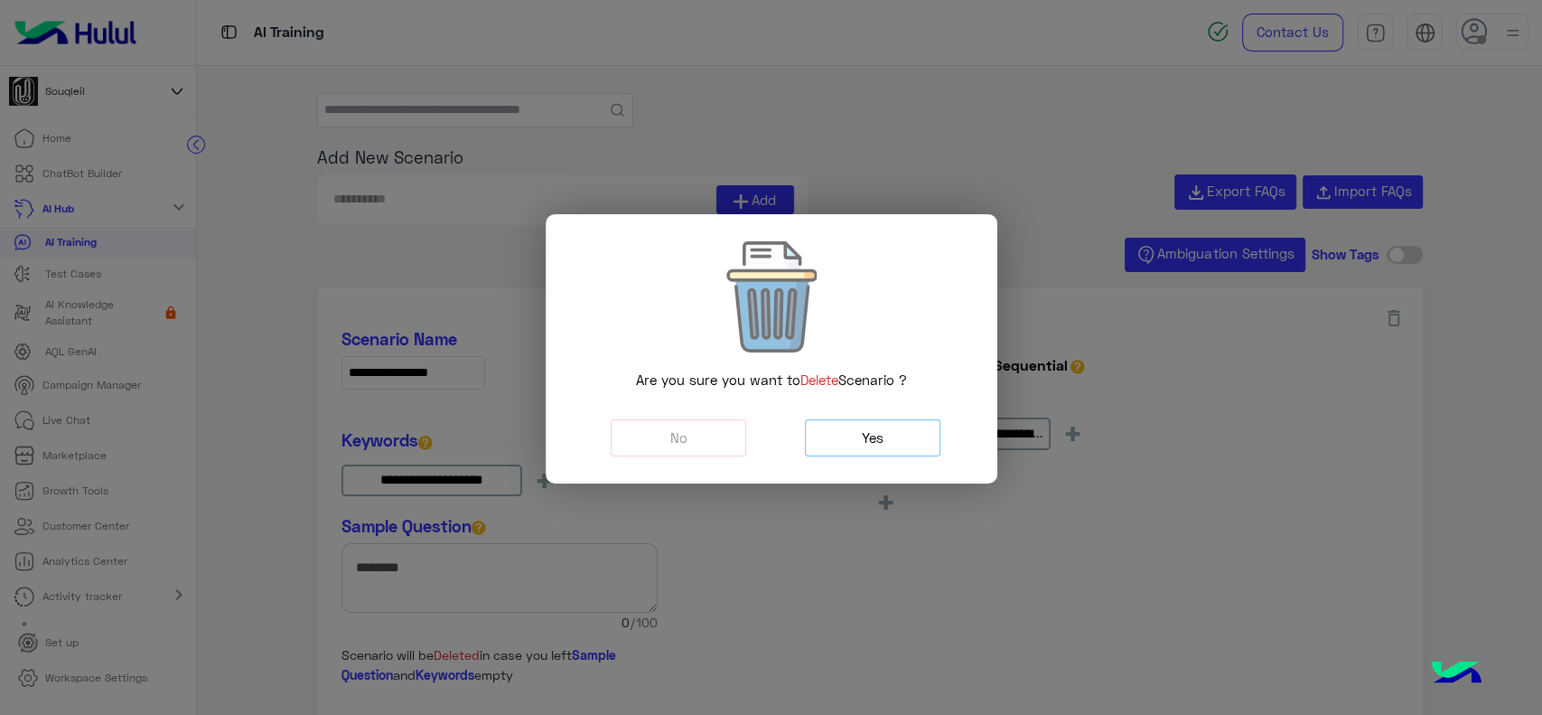
click at [860, 452] on button "Yes" at bounding box center [873, 437] width 136 height 37
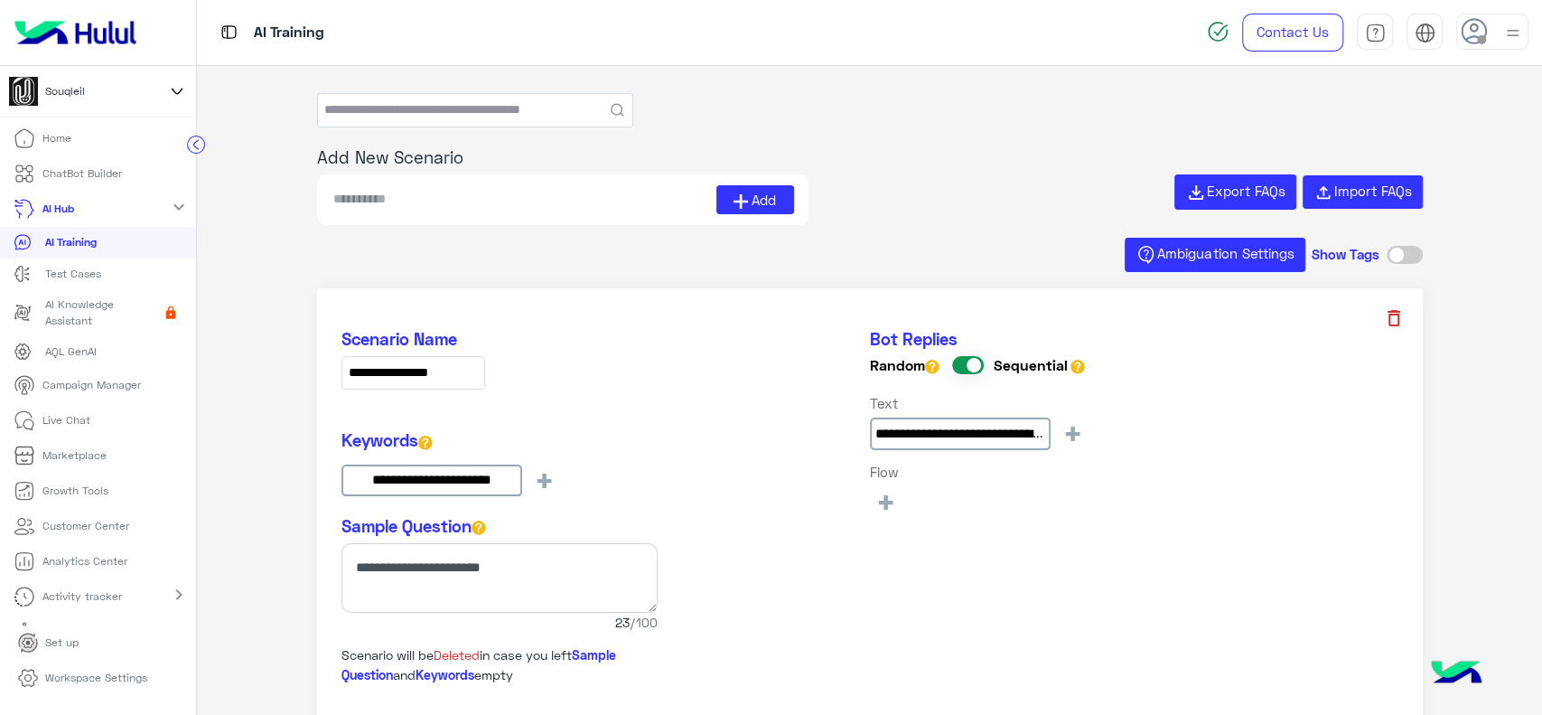
click at [1388, 316] on icon at bounding box center [1394, 318] width 13 height 16
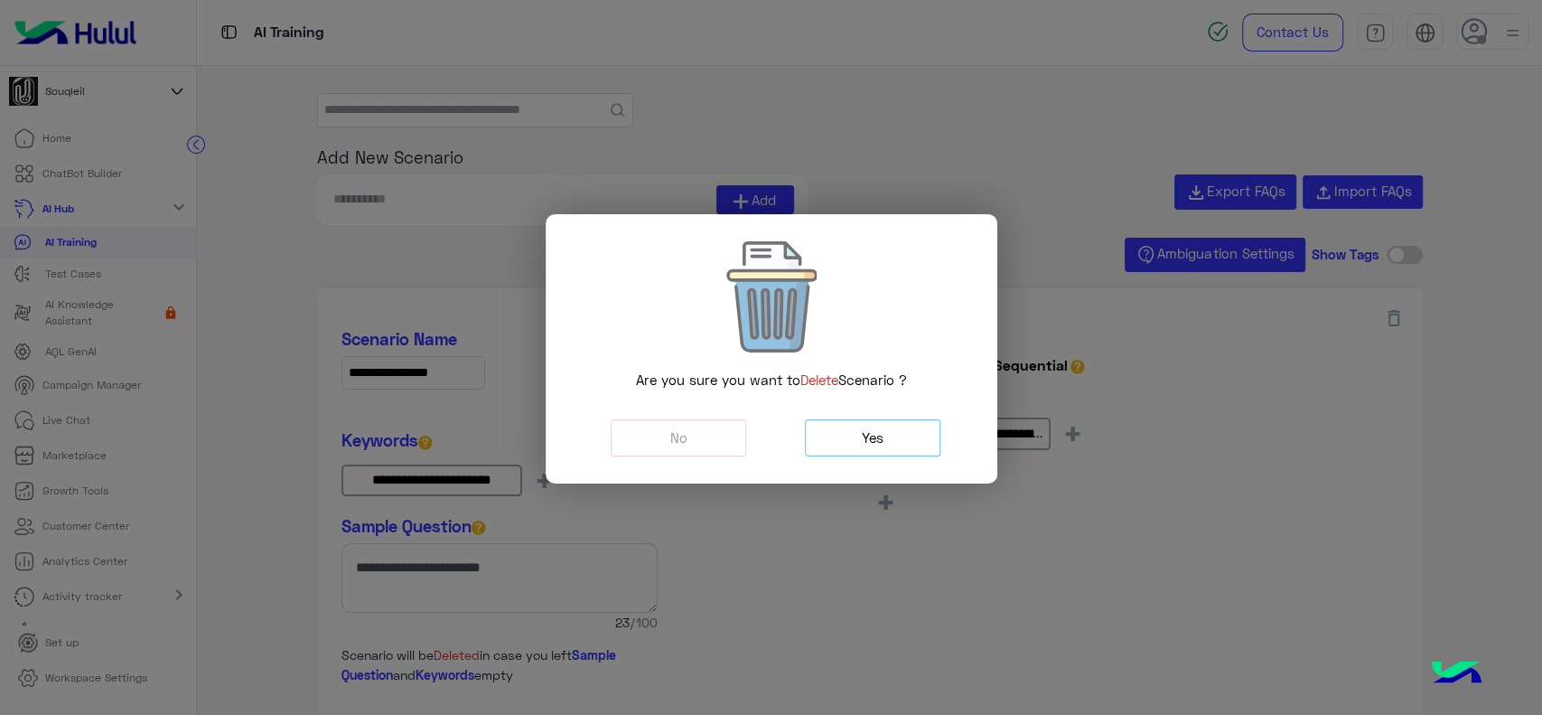
click at [857, 432] on button "Yes" at bounding box center [873, 437] width 136 height 37
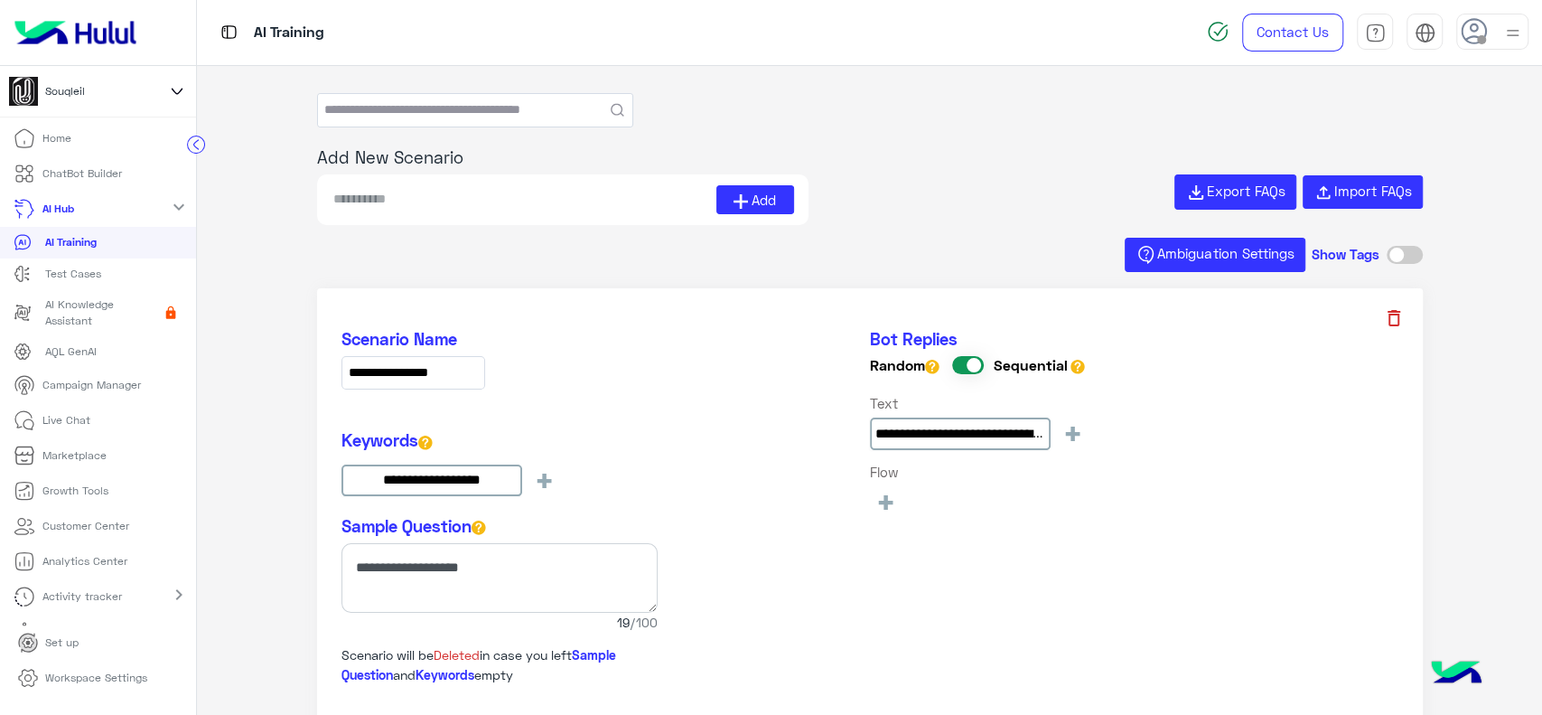
click at [1394, 310] on icon at bounding box center [1394, 318] width 13 height 16
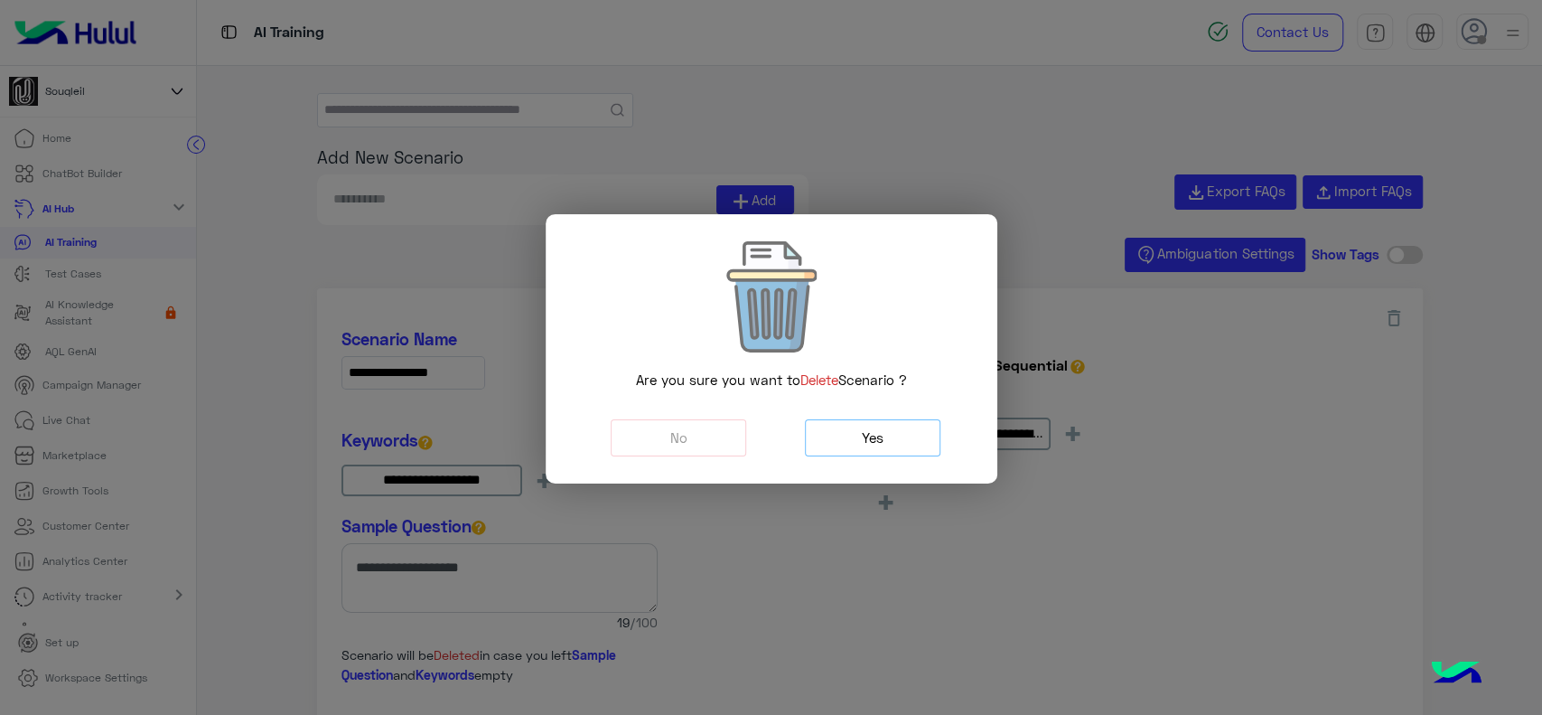
click at [895, 437] on button "Yes" at bounding box center [873, 437] width 136 height 37
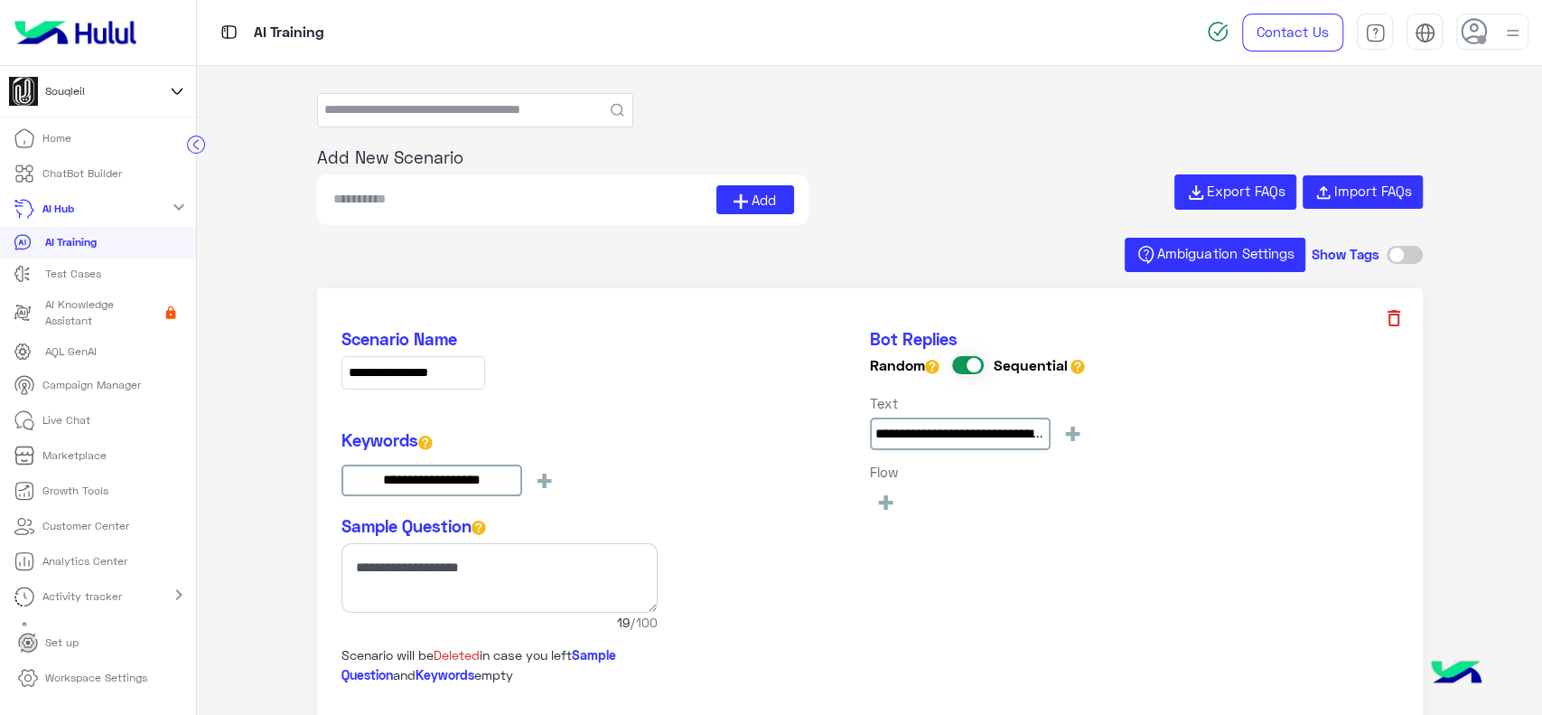
click at [1388, 315] on icon at bounding box center [1394, 318] width 13 height 16
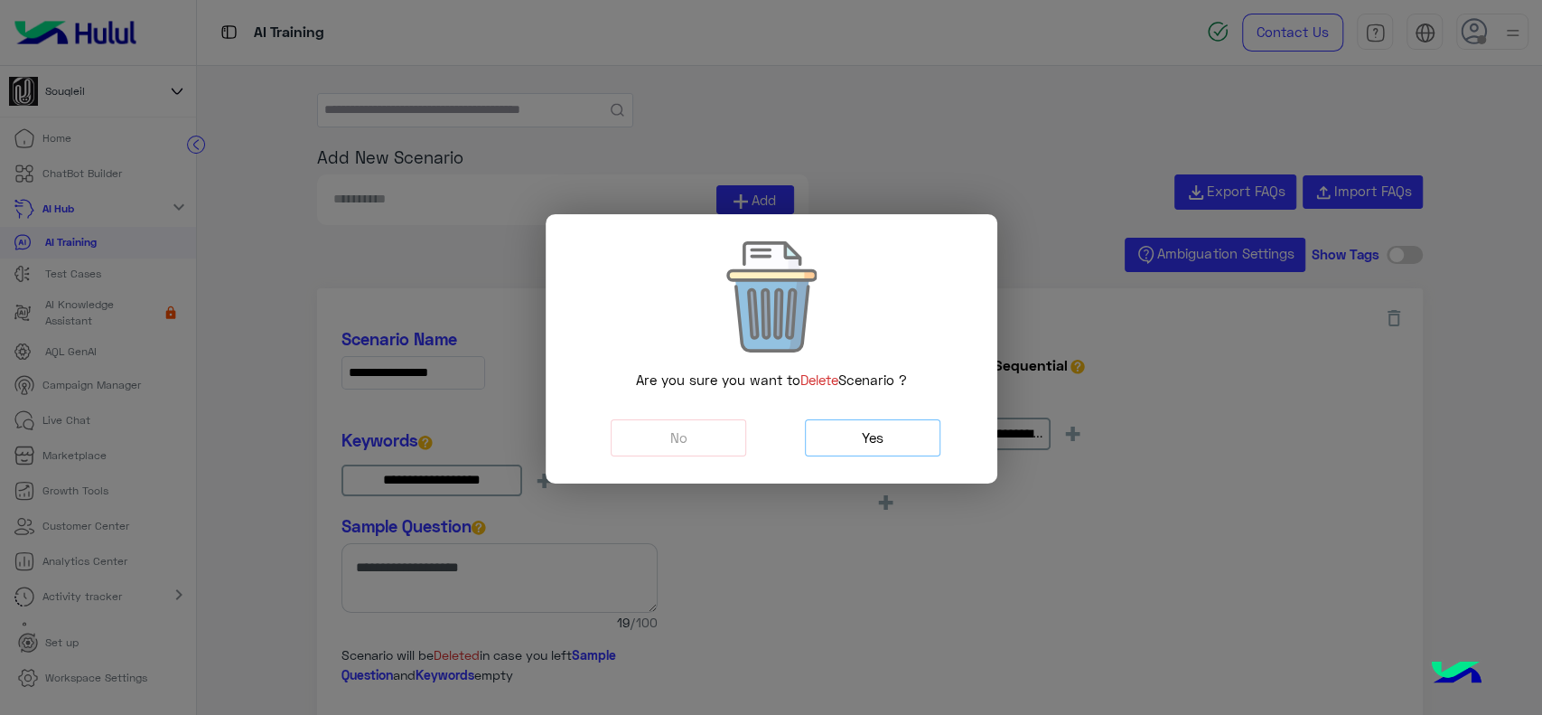
click at [882, 433] on span "Yes" at bounding box center [873, 437] width 22 height 16
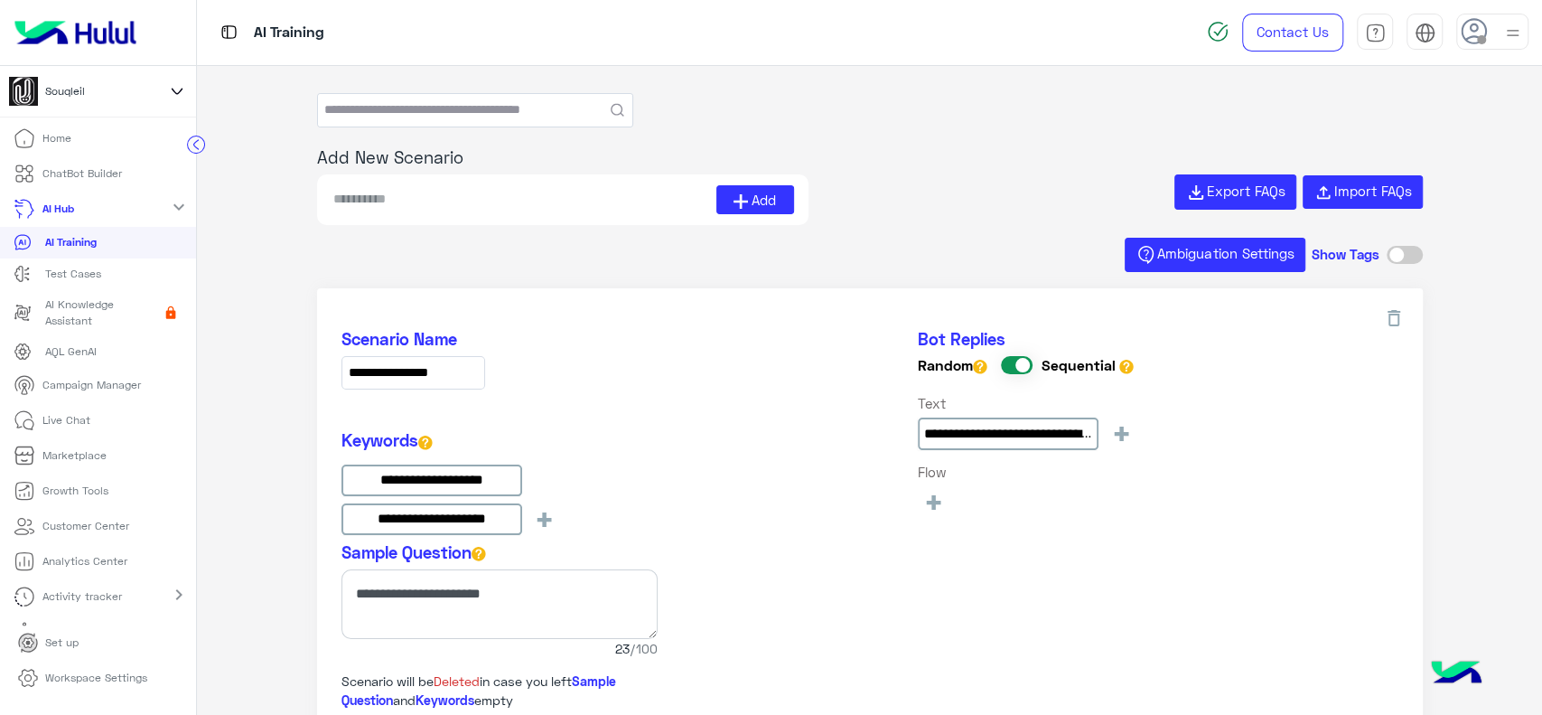
type input "**********"
click at [1389, 317] on icon at bounding box center [1394, 318] width 22 height 22
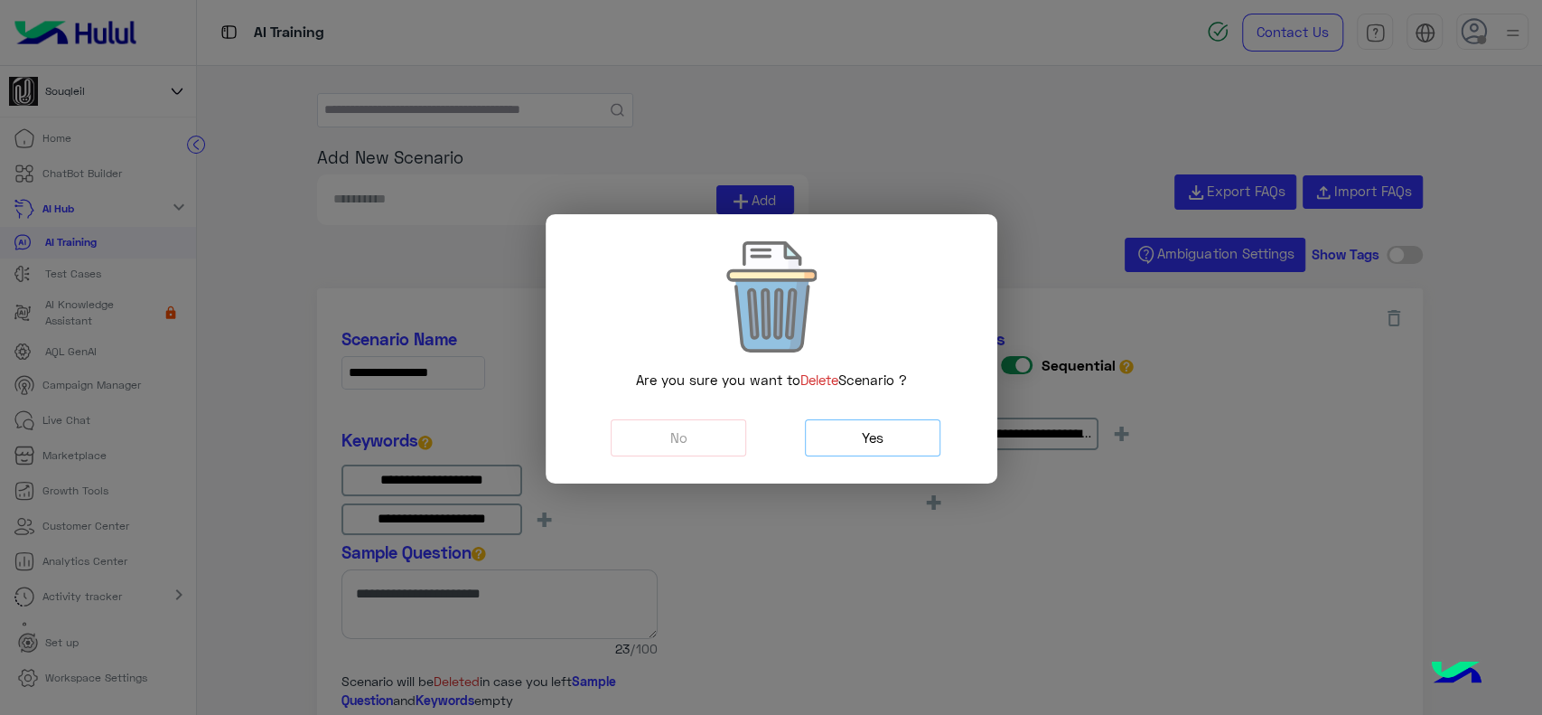
click at [899, 437] on button "Yes" at bounding box center [873, 437] width 136 height 37
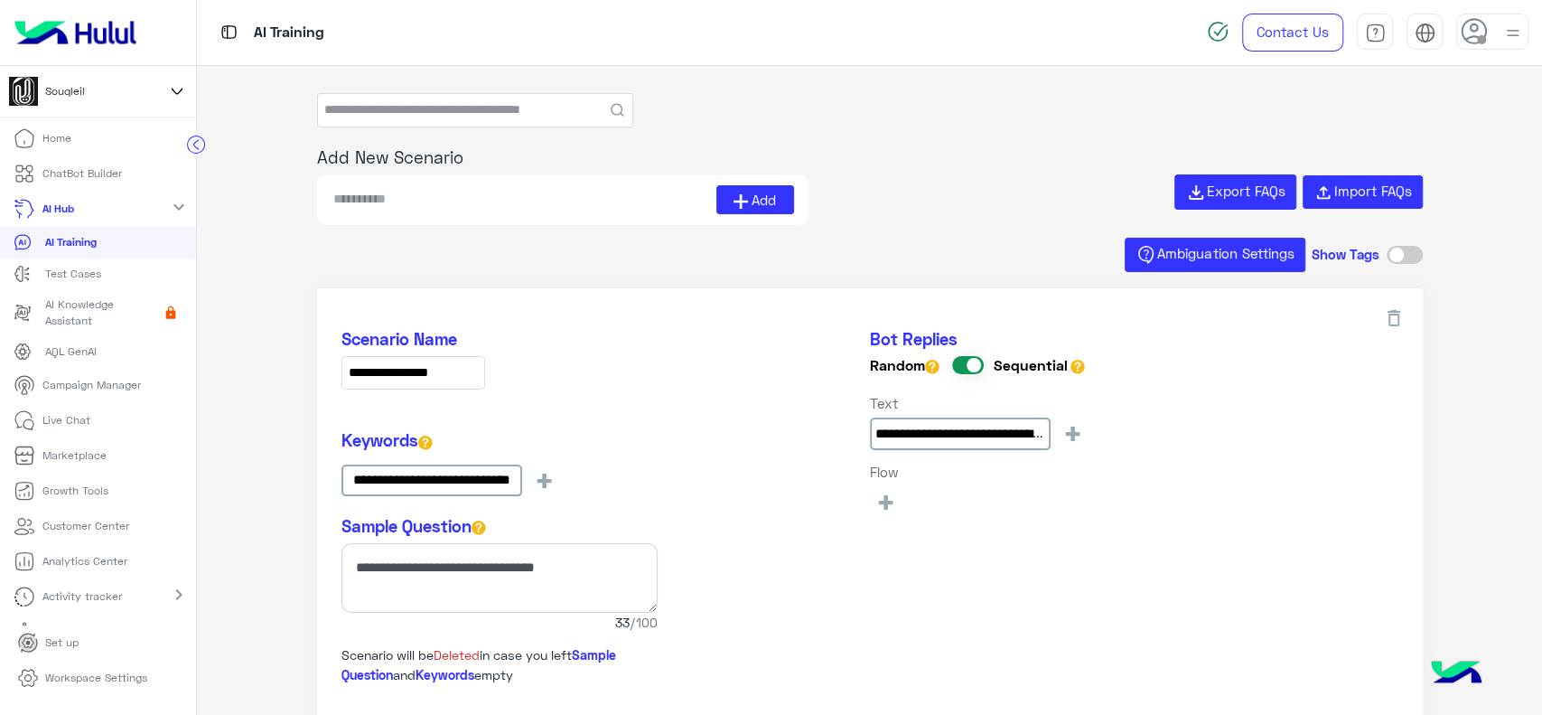
type input "**********"
click at [1388, 326] on icon at bounding box center [1394, 318] width 22 height 22
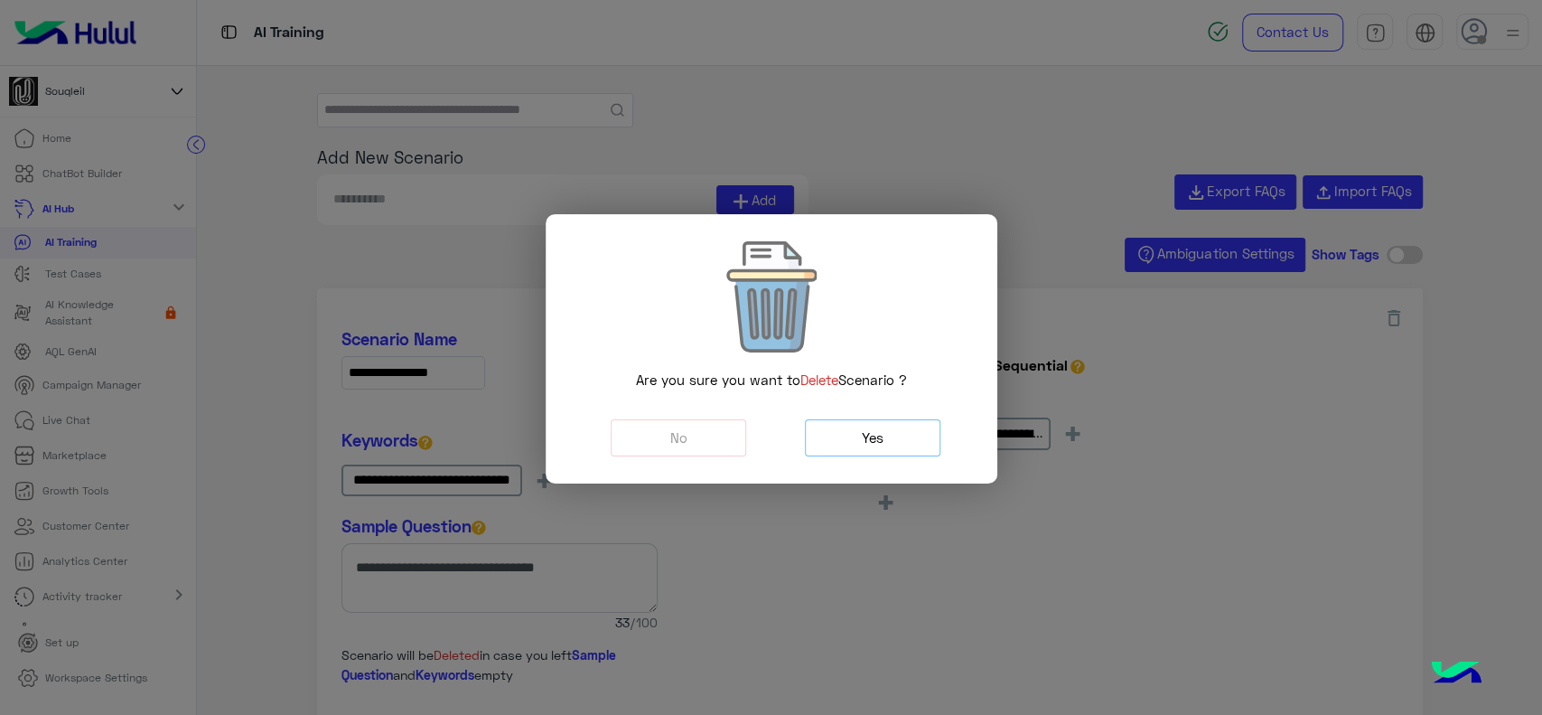
click at [869, 444] on span "Yes" at bounding box center [873, 437] width 22 height 16
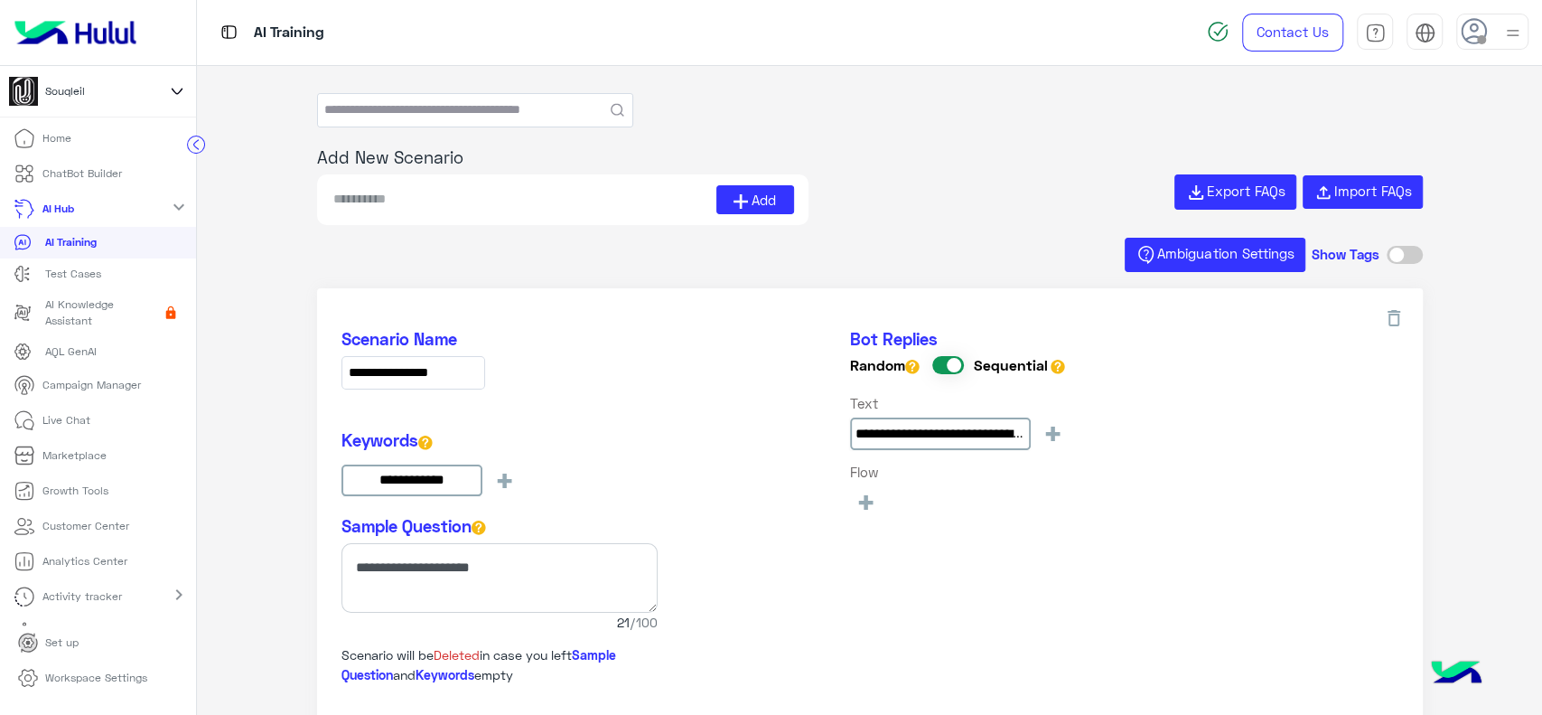
type input "**********"
click at [1385, 327] on icon at bounding box center [1394, 318] width 22 height 22
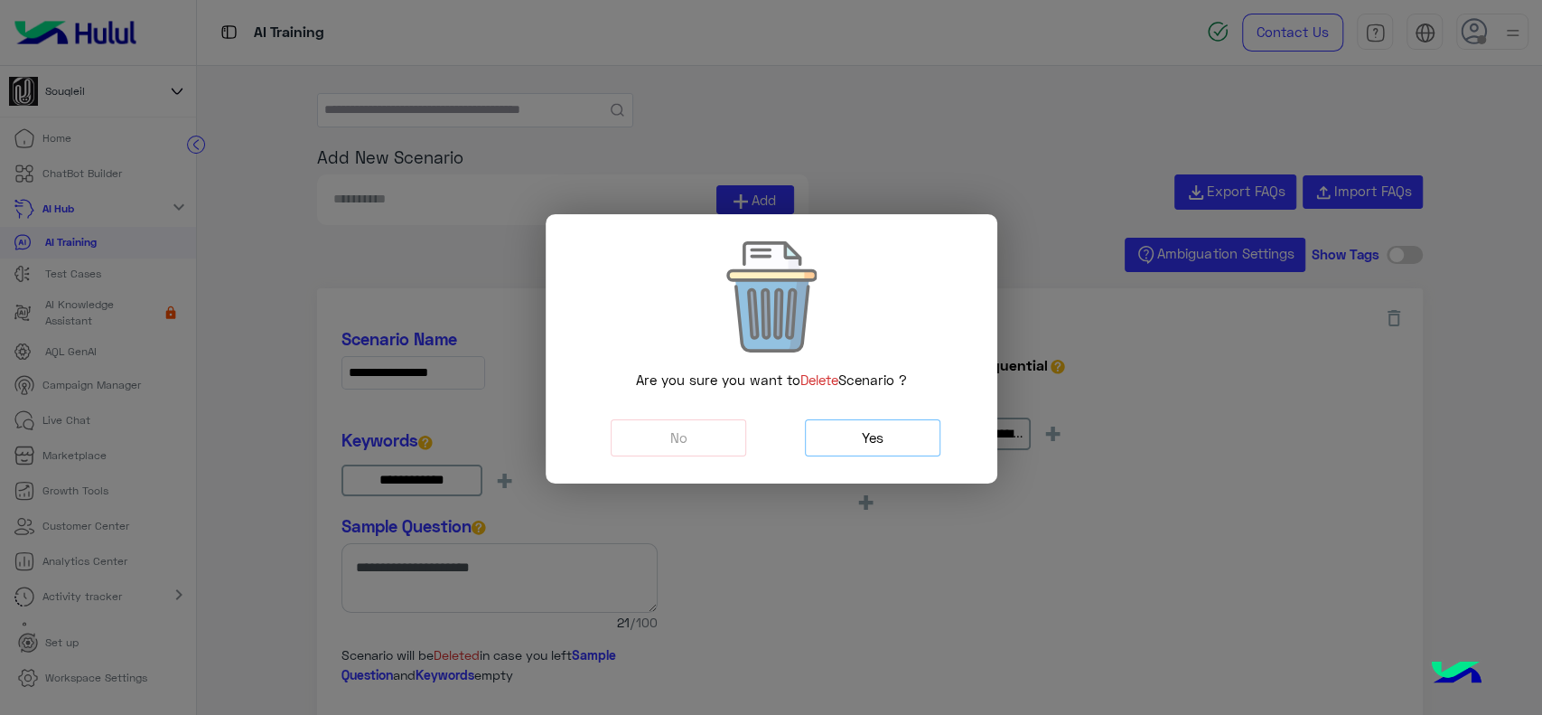
click at [902, 435] on button "Yes" at bounding box center [873, 437] width 136 height 37
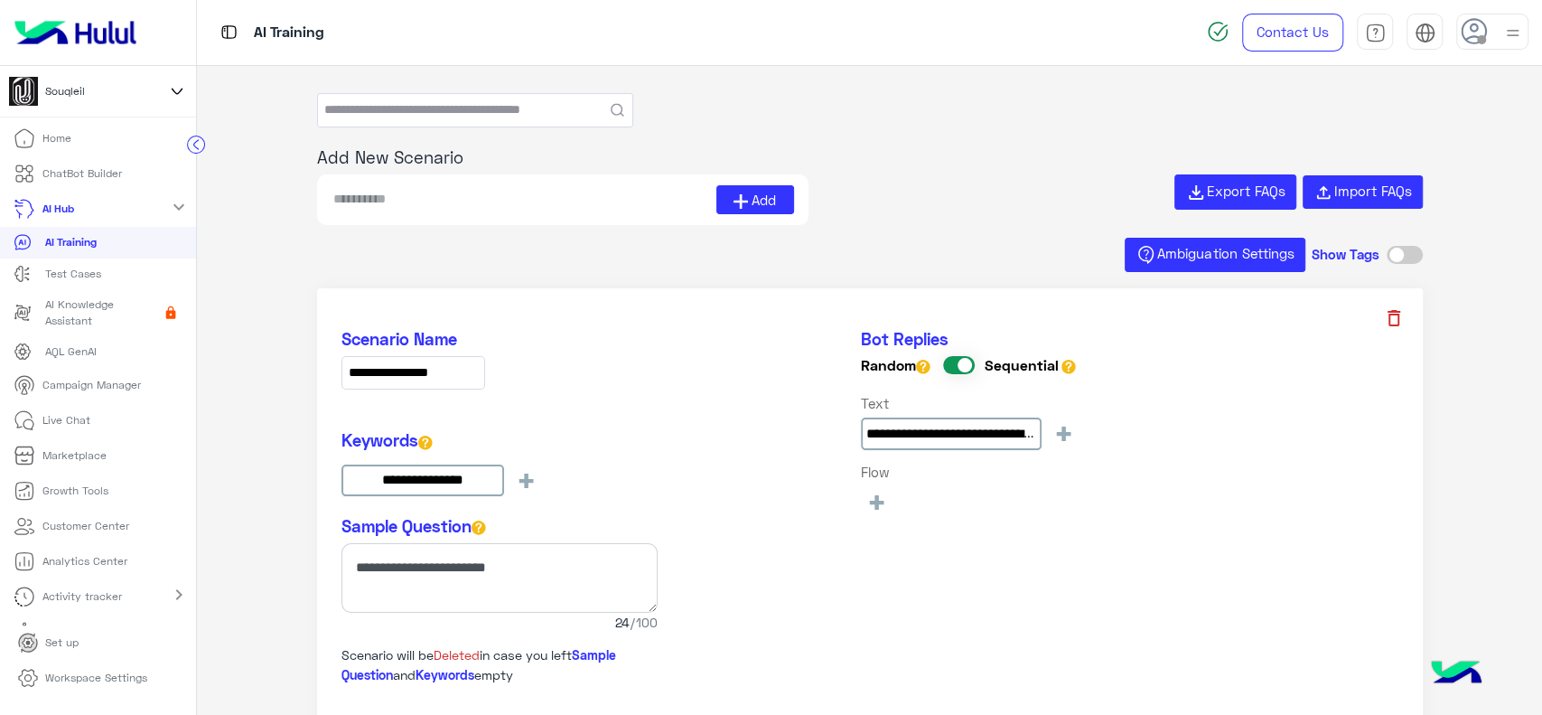
click at [1390, 323] on icon at bounding box center [1394, 318] width 13 height 16
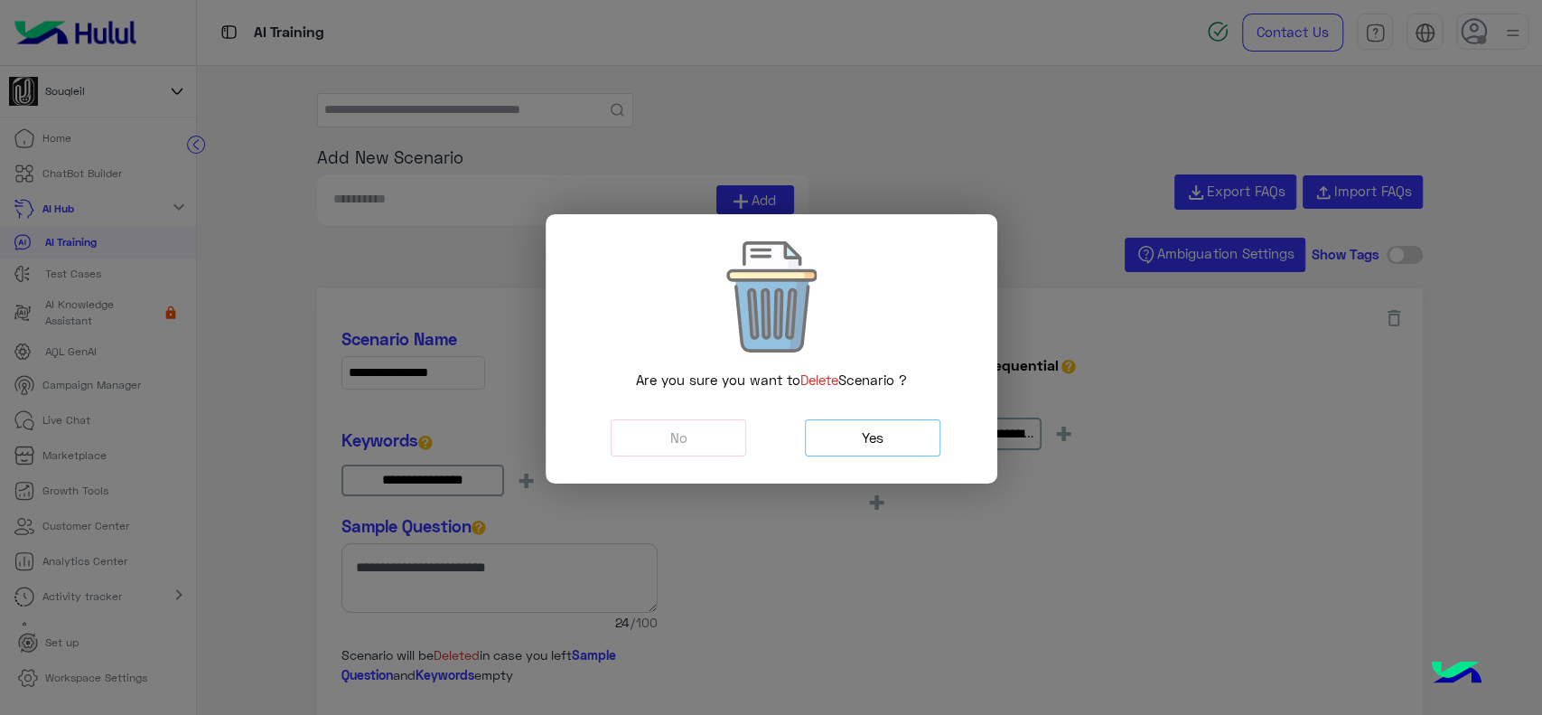
click at [896, 444] on button "Yes" at bounding box center [873, 437] width 136 height 37
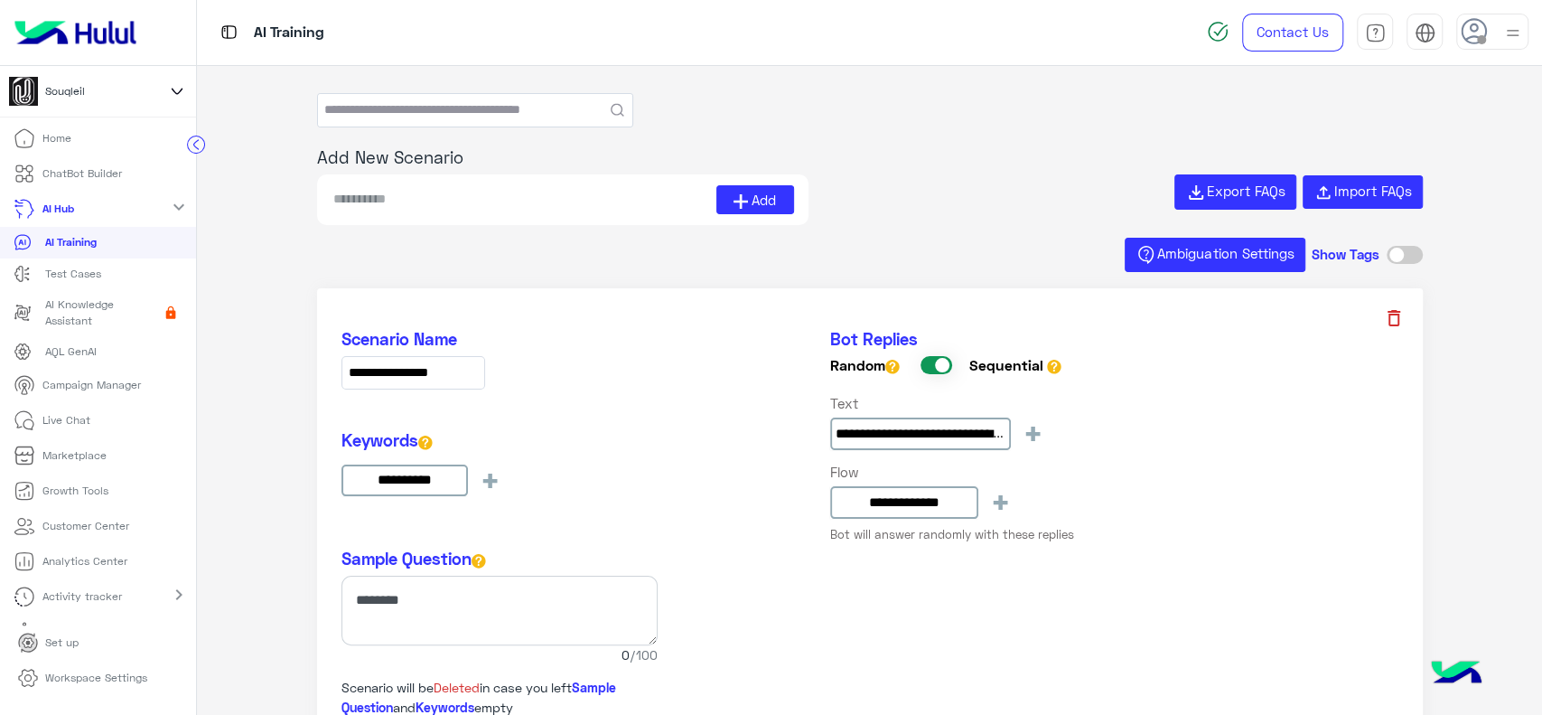
click at [1395, 323] on icon at bounding box center [1394, 318] width 13 height 16
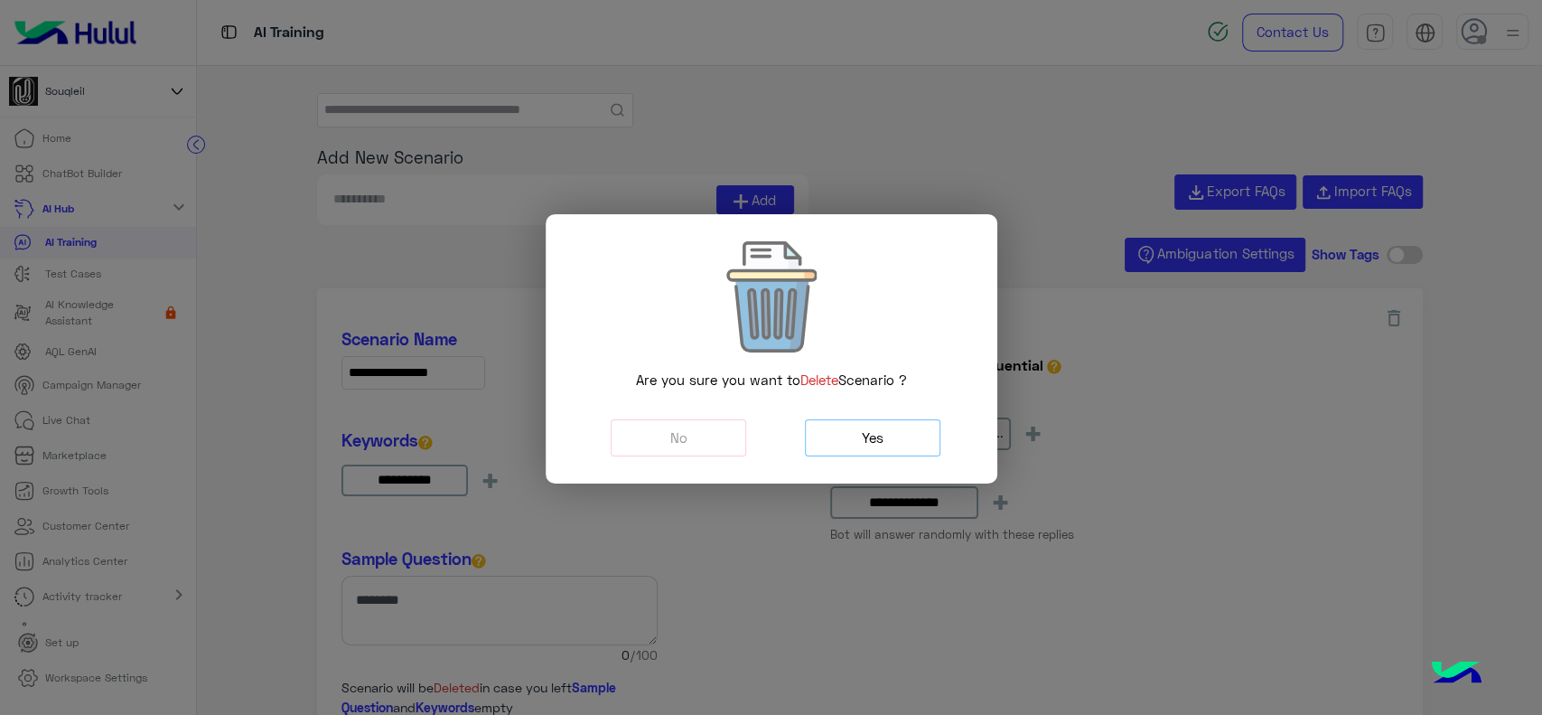
click at [918, 446] on button "Yes" at bounding box center [873, 437] width 136 height 37
